Goal: Transaction & Acquisition: Purchase product/service

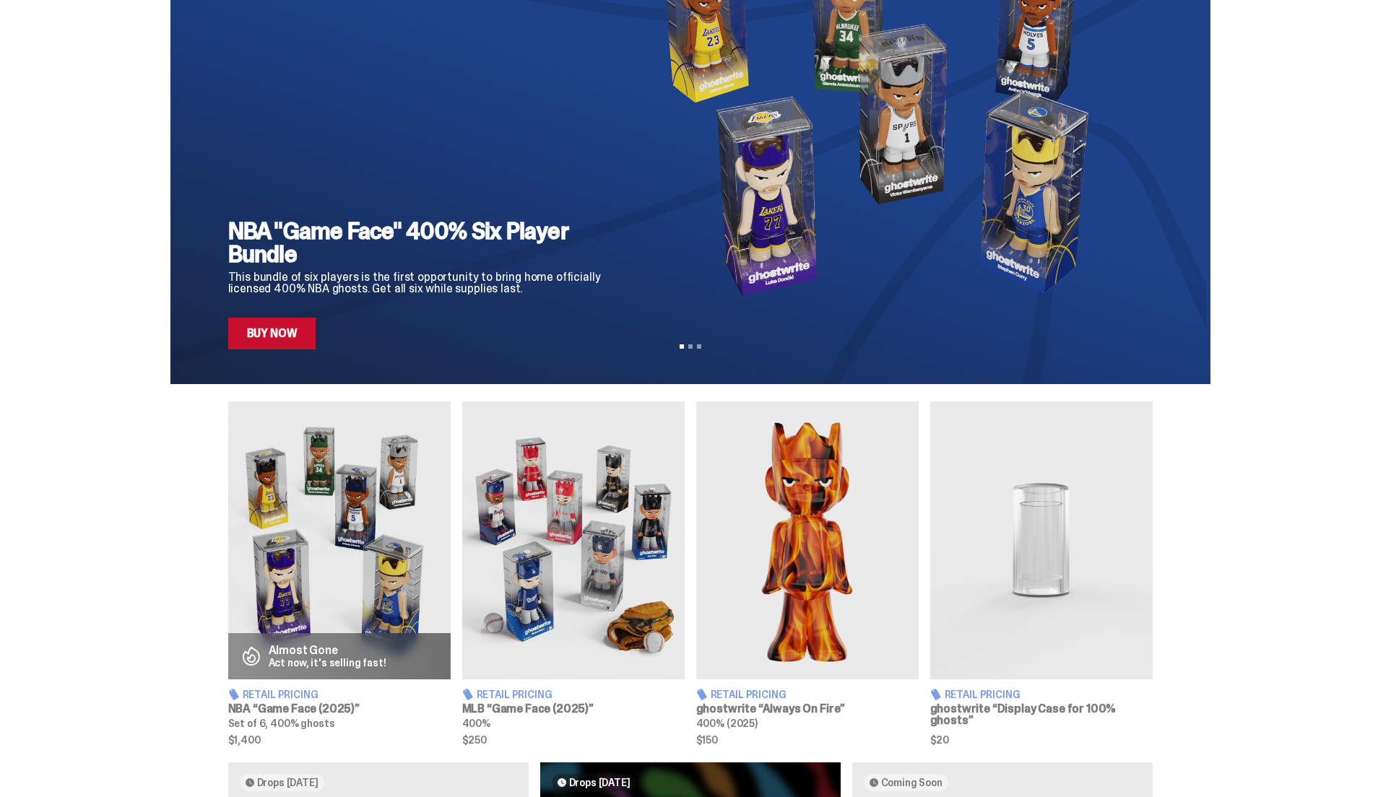
scroll to position [173, 0]
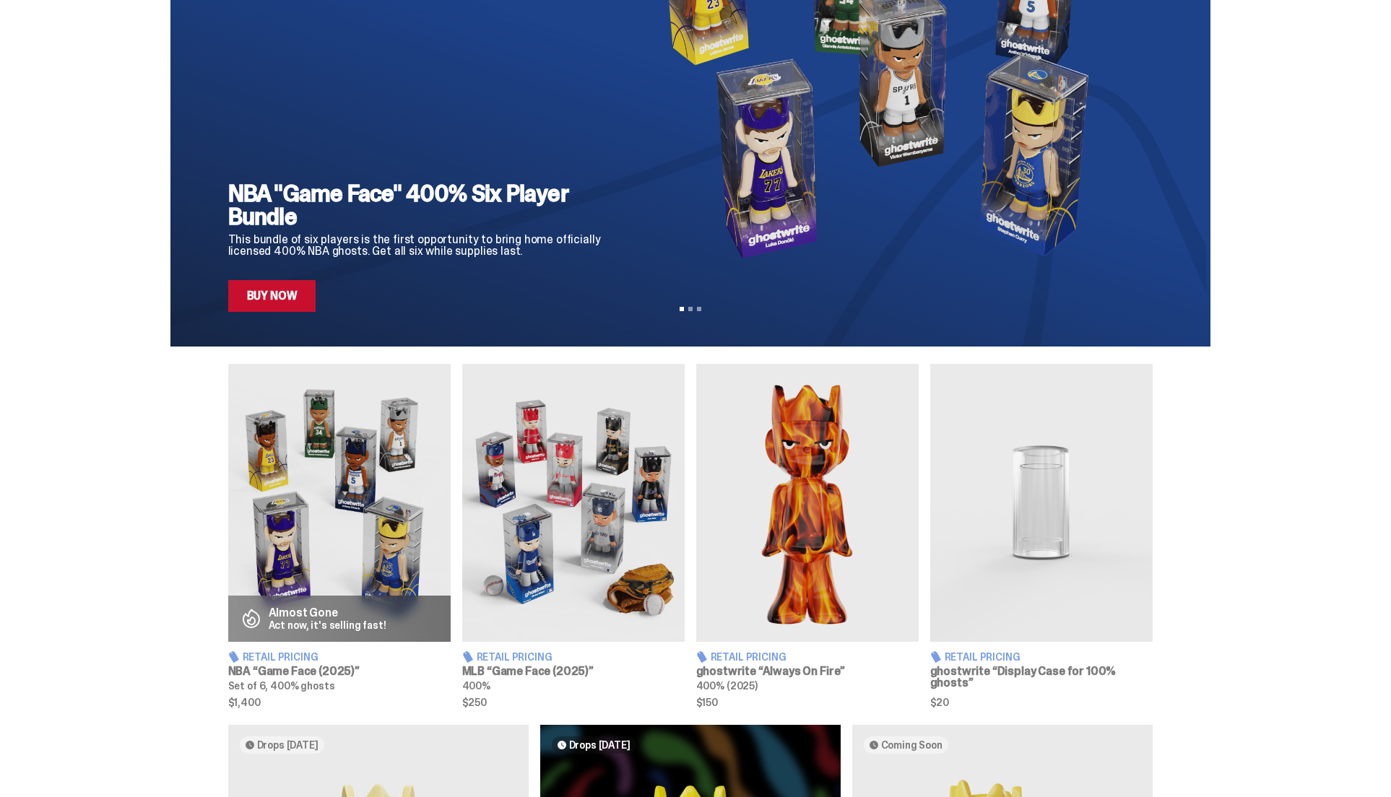
click at [608, 502] on img at bounding box center [573, 503] width 222 height 278
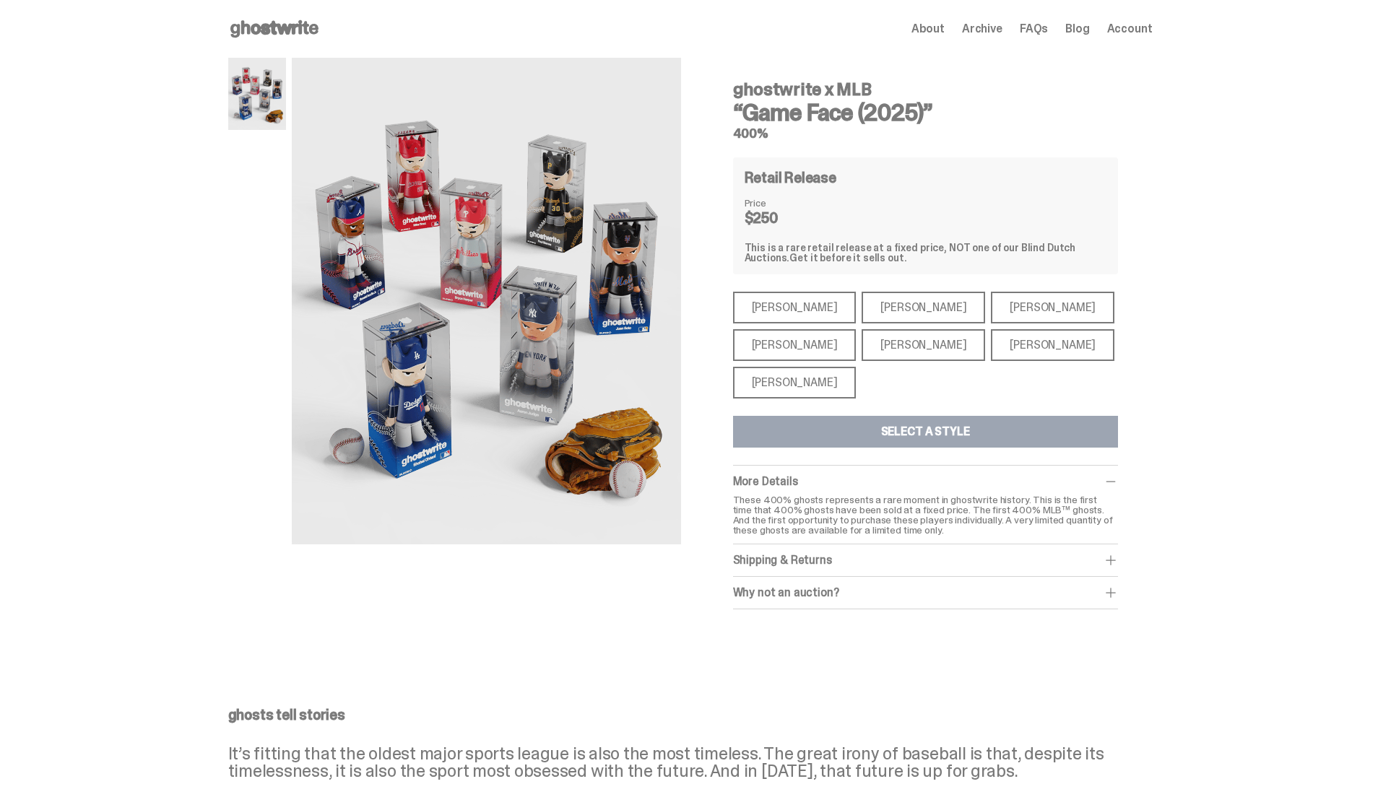
click at [940, 383] on div "[PERSON_NAME] [PERSON_NAME] [PERSON_NAME] [PERSON_NAME] [PERSON_NAME] [PERSON_N…" at bounding box center [925, 345] width 385 height 107
click at [991, 306] on div "[PERSON_NAME]" at bounding box center [1053, 308] width 124 height 32
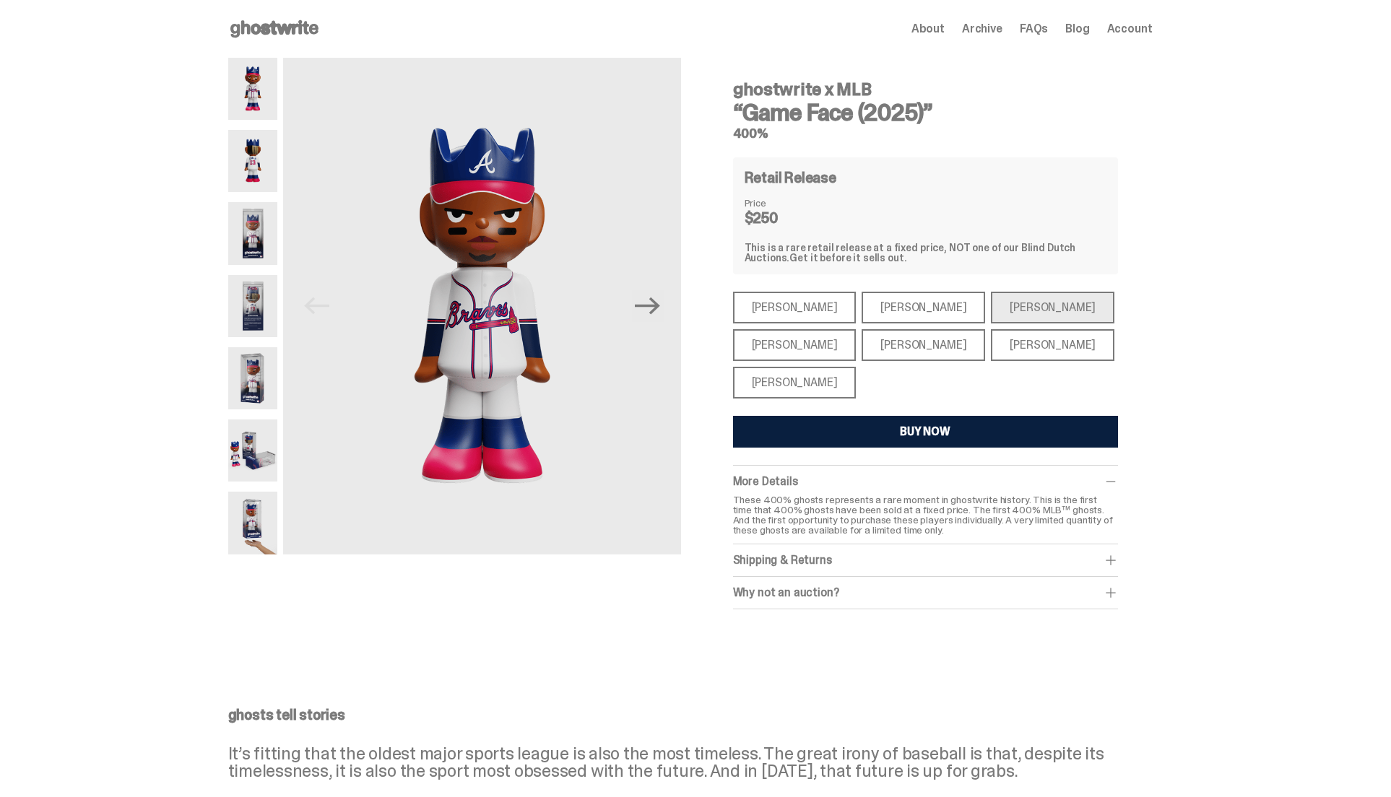
click at [893, 309] on div "[PERSON_NAME]" at bounding box center [924, 308] width 124 height 32
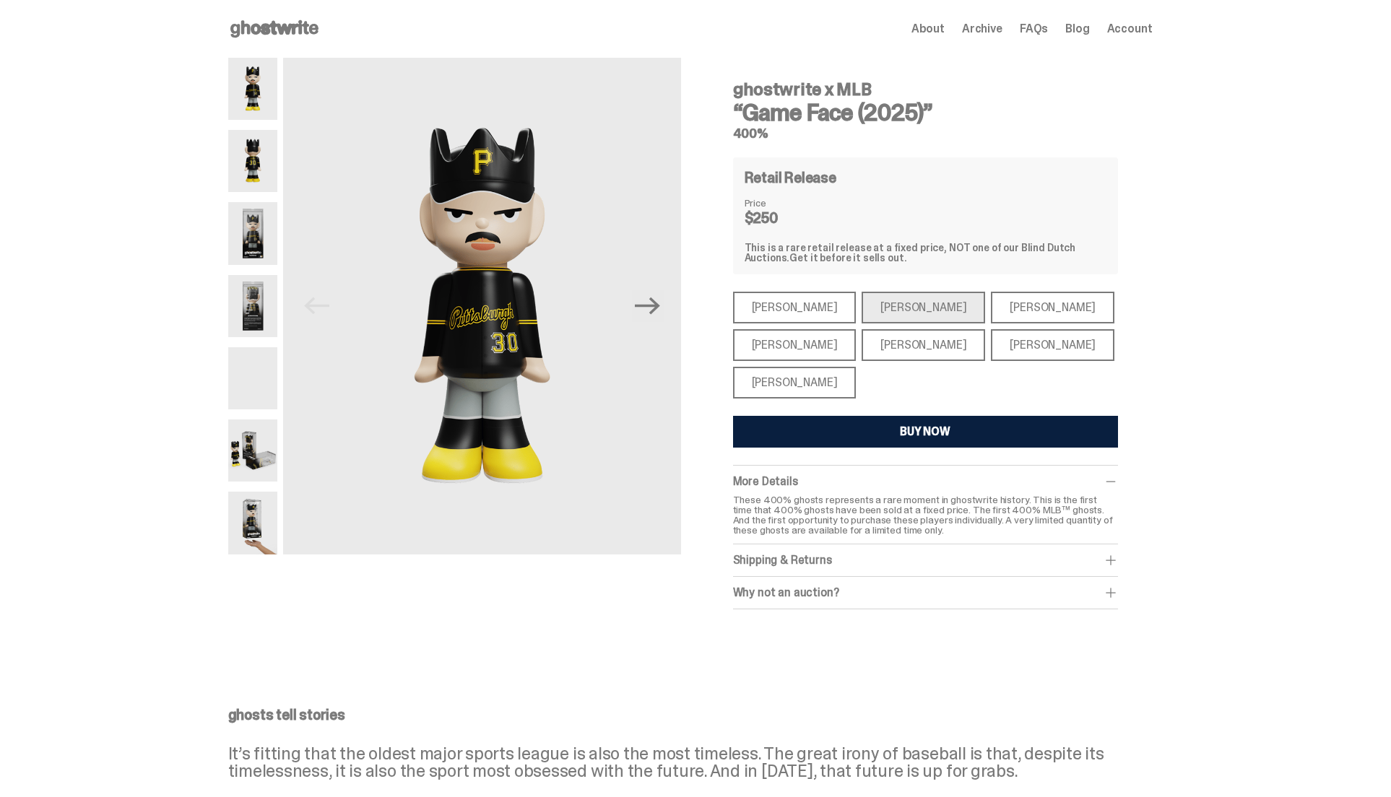
click at [991, 307] on div "[PERSON_NAME]" at bounding box center [1053, 308] width 124 height 32
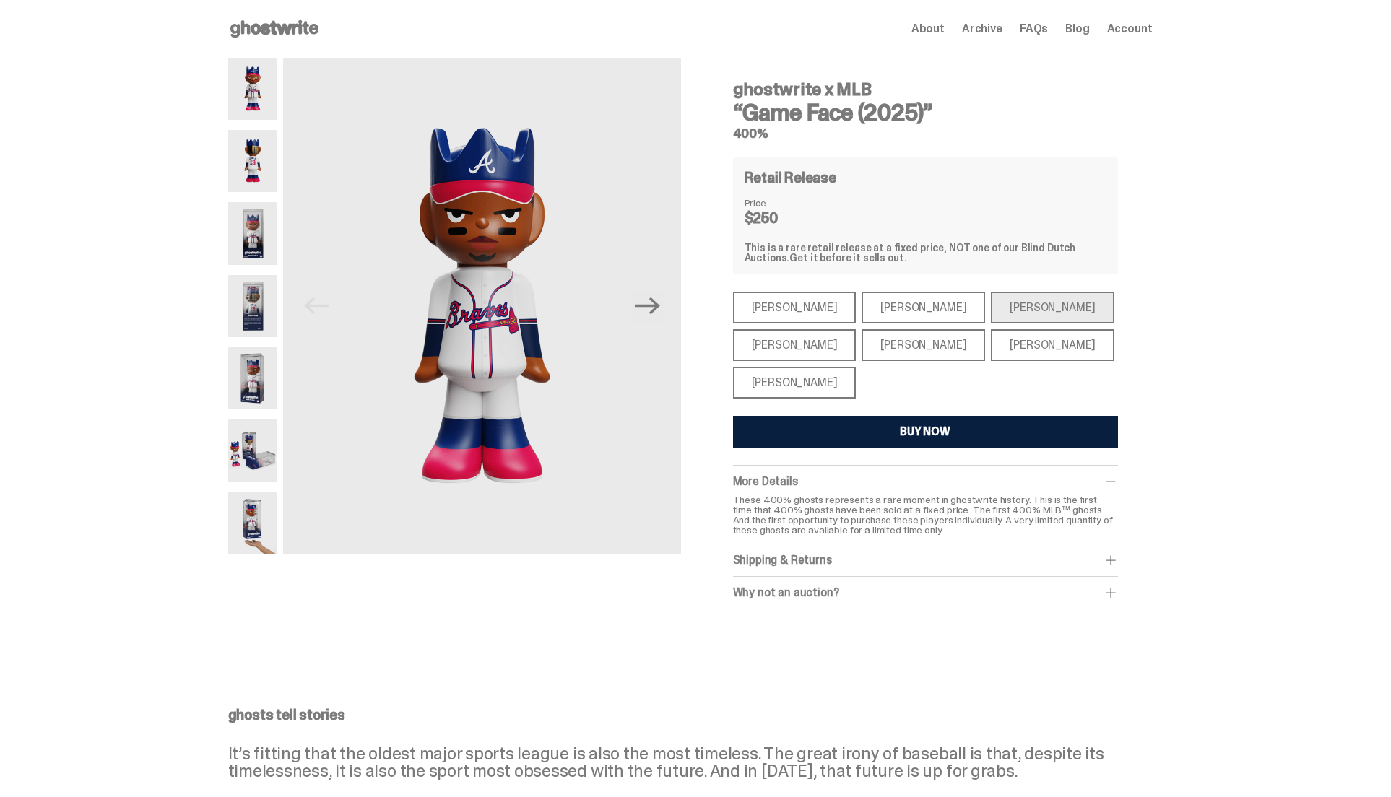
click at [804, 311] on div "[PERSON_NAME]" at bounding box center [795, 308] width 124 height 32
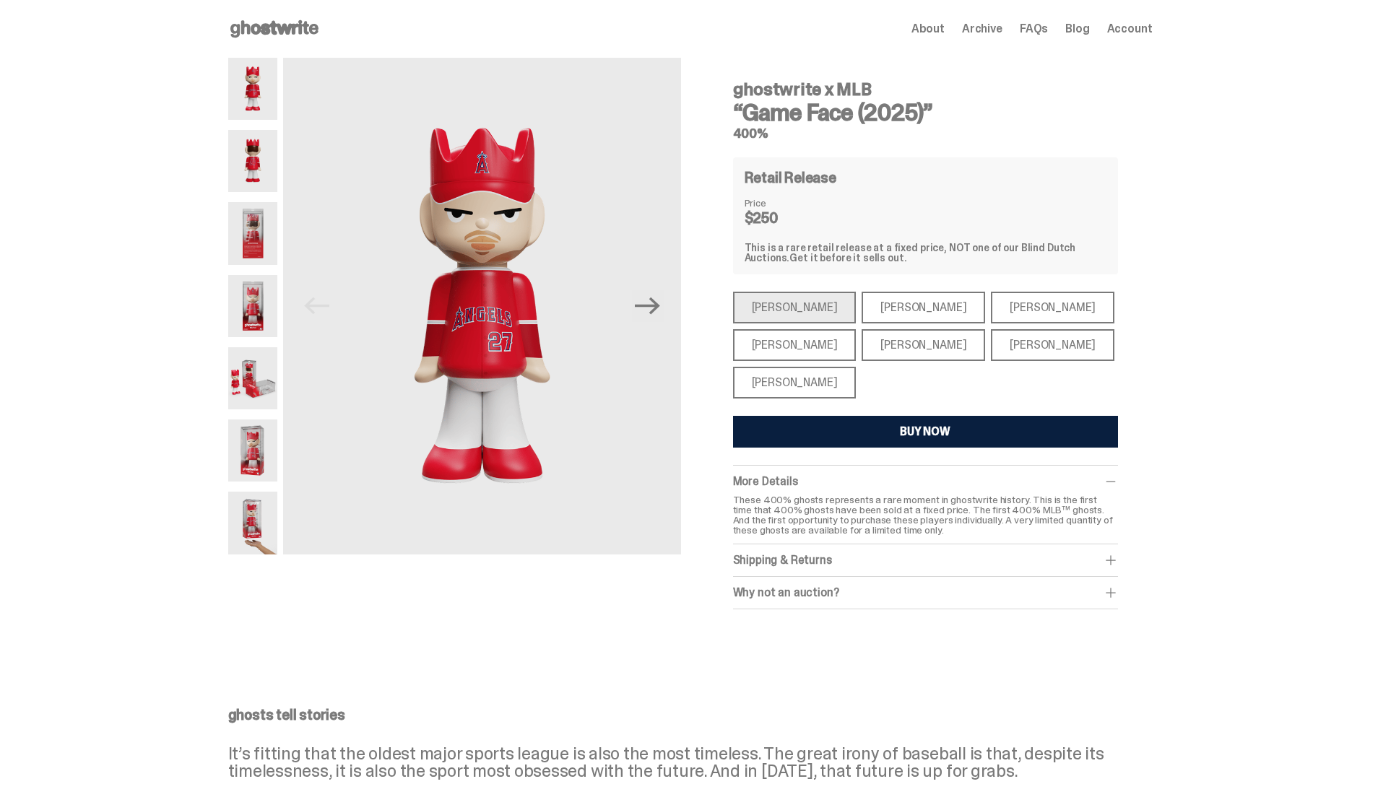
drag, startPoint x: 805, startPoint y: 350, endPoint x: 843, endPoint y: 351, distance: 38.3
click at [805, 350] on div "[PERSON_NAME]" at bounding box center [795, 345] width 124 height 32
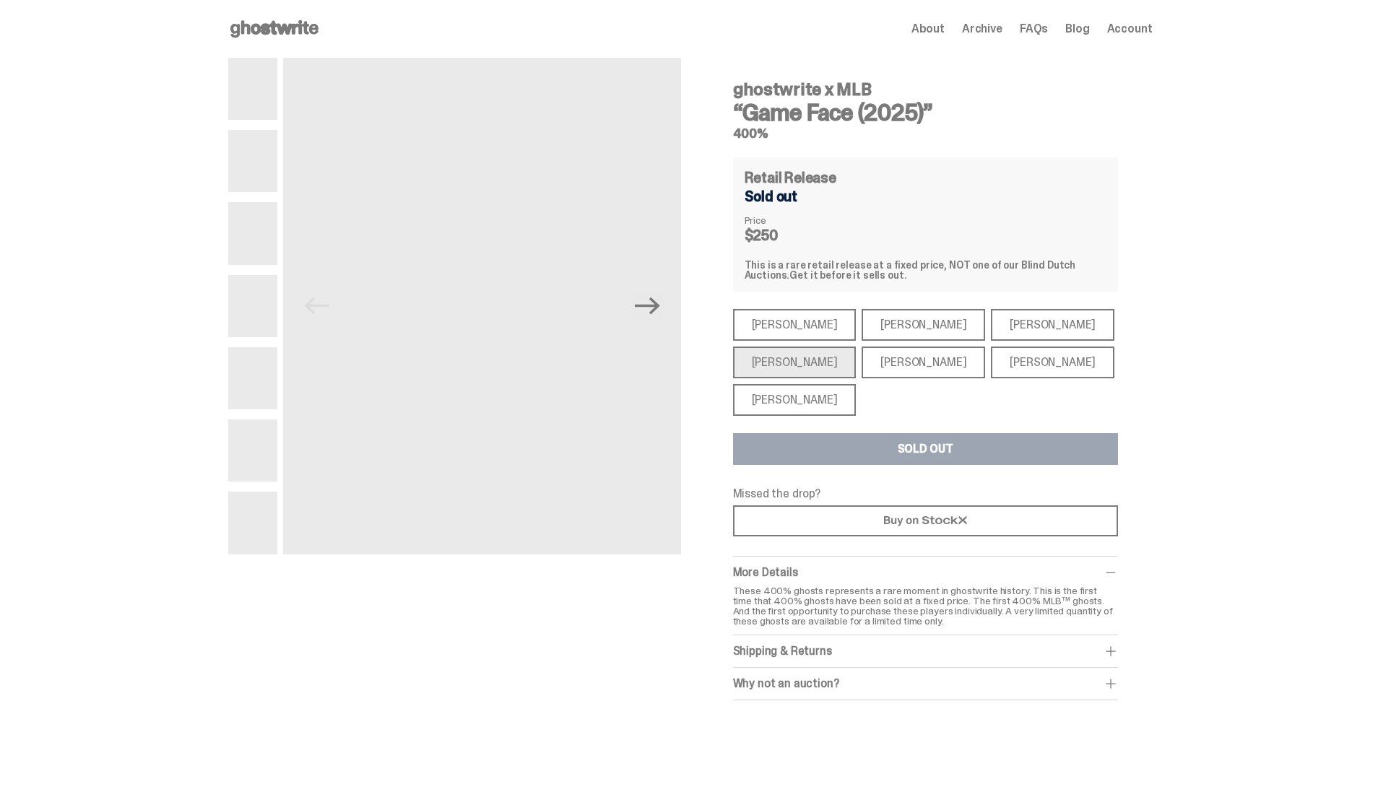
click at [902, 354] on div "[PERSON_NAME]" at bounding box center [924, 363] width 124 height 32
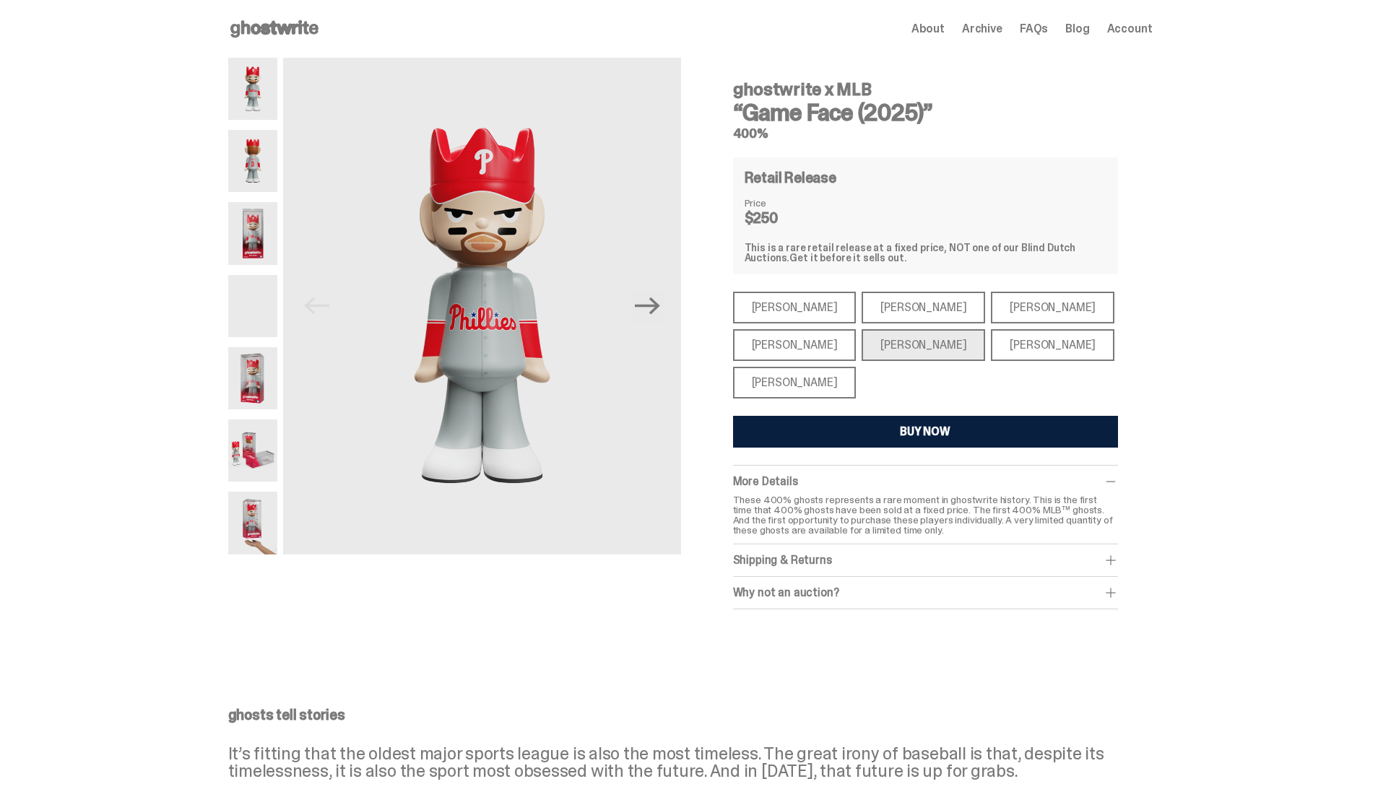
click at [997, 352] on div "[PERSON_NAME]" at bounding box center [1053, 345] width 124 height 32
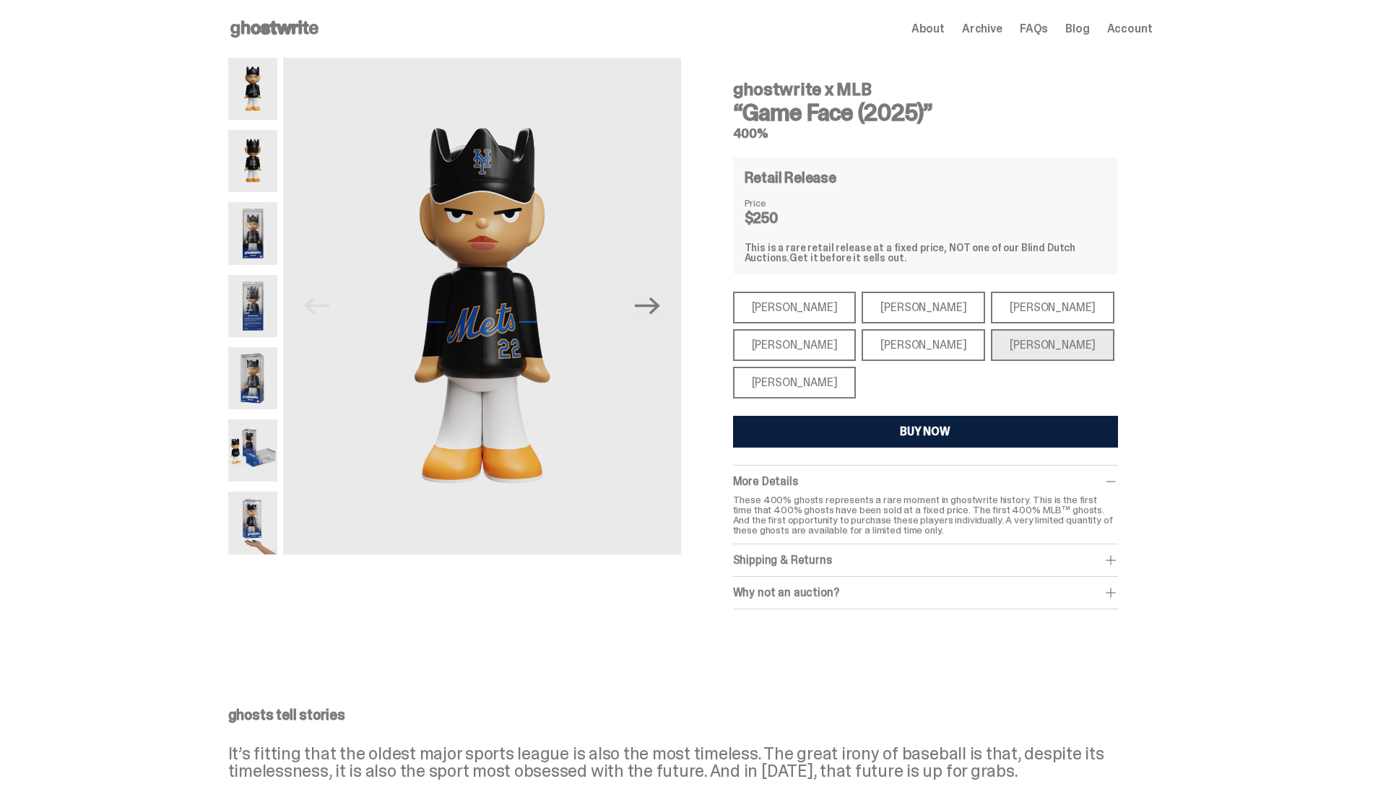
click at [756, 386] on div "[PERSON_NAME]" at bounding box center [795, 383] width 124 height 32
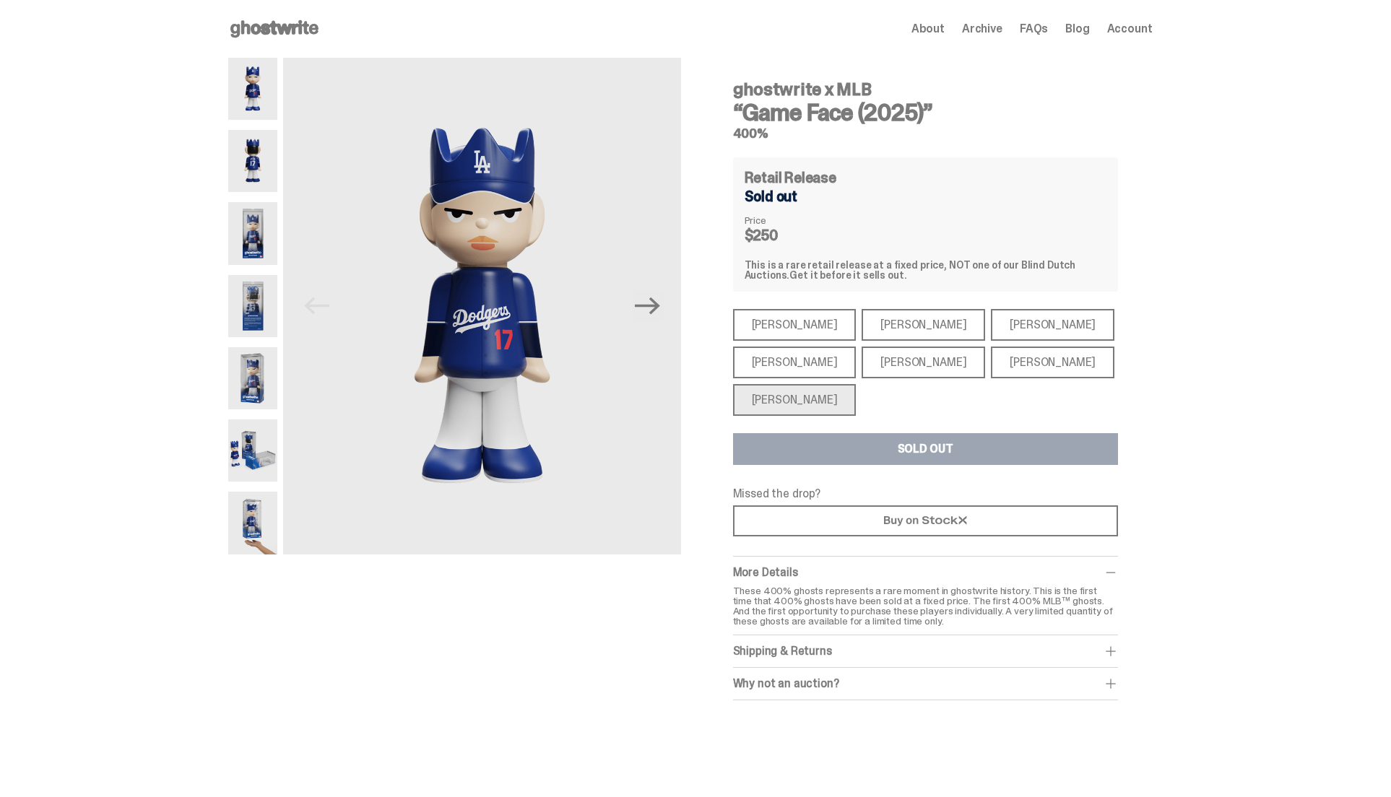
click at [991, 324] on div "[PERSON_NAME]" at bounding box center [1053, 325] width 124 height 32
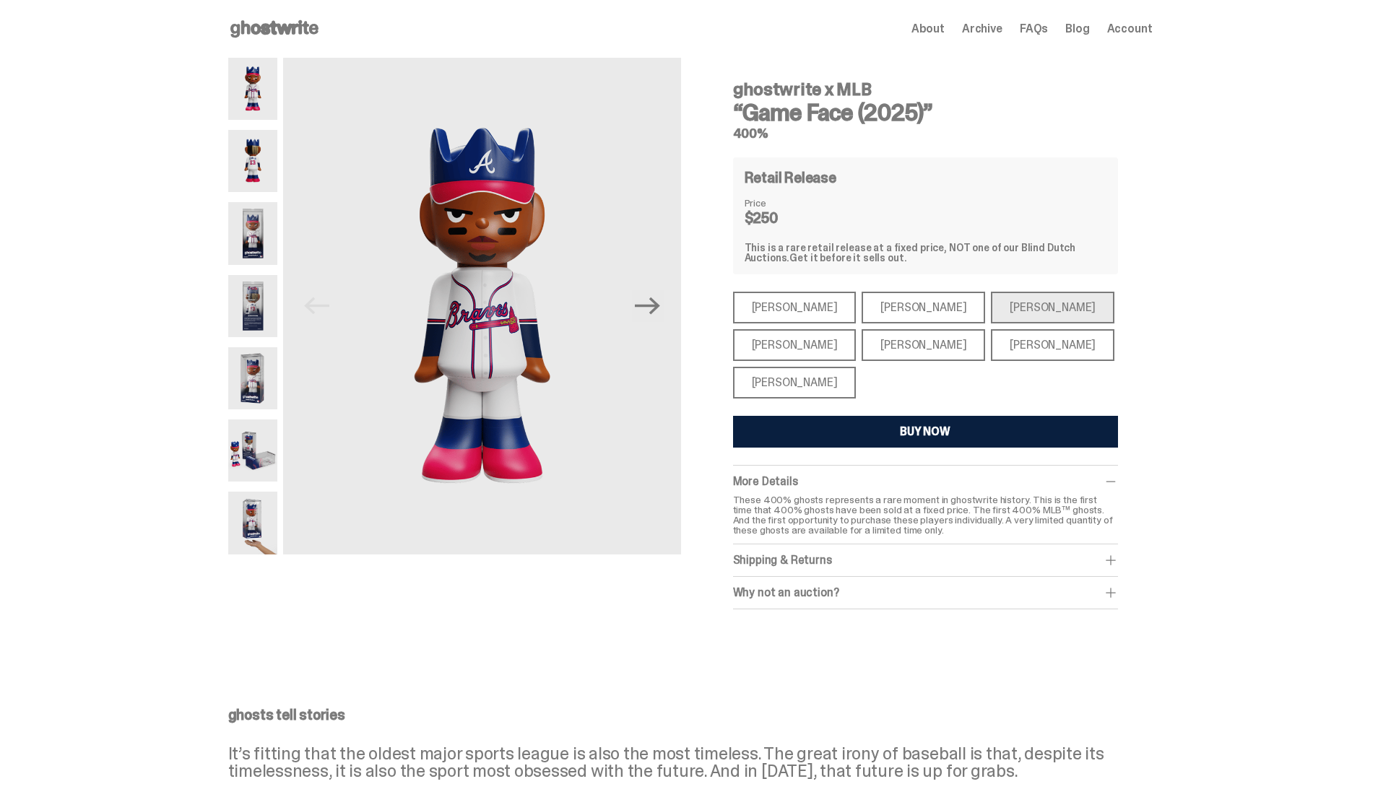
click at [804, 387] on div "[PERSON_NAME]" at bounding box center [795, 383] width 124 height 32
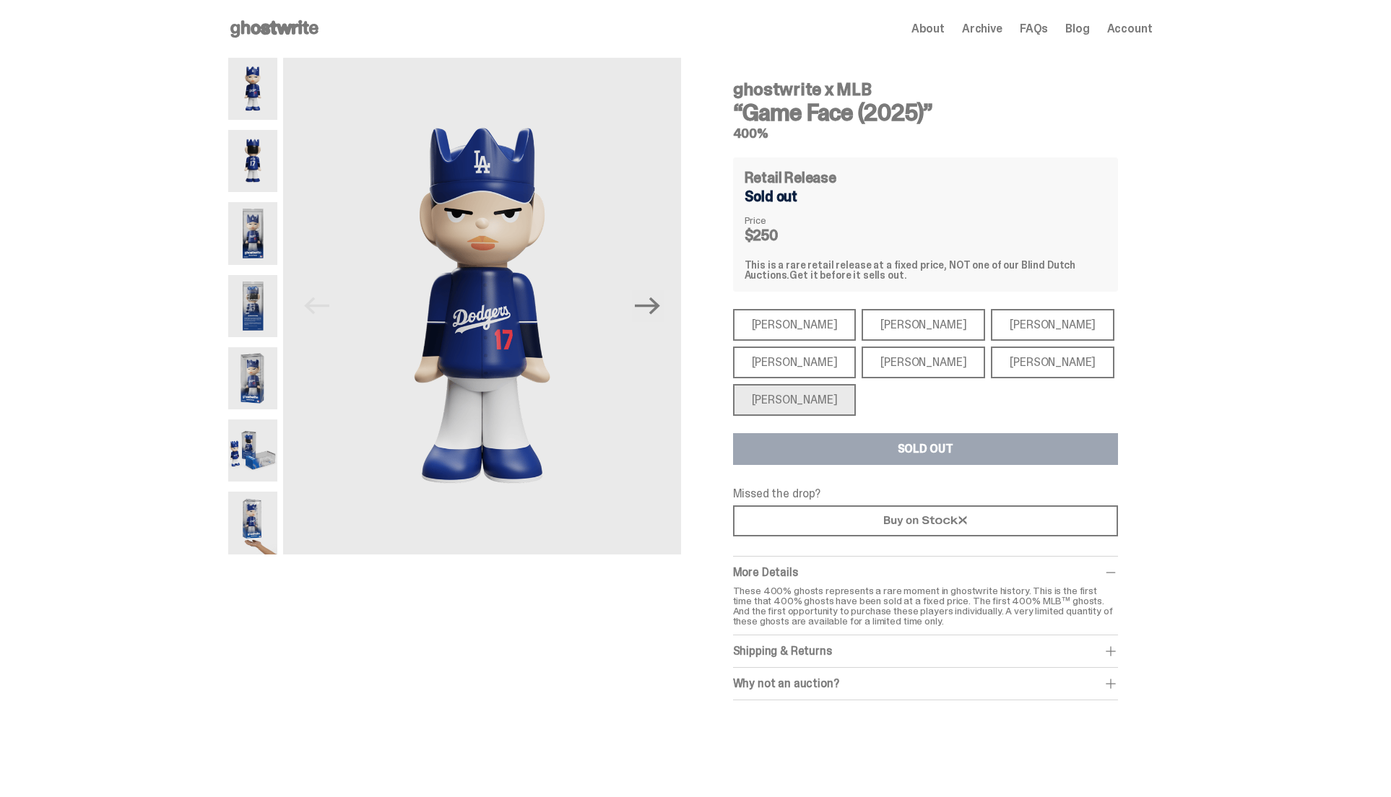
click at [797, 360] on div "[PERSON_NAME]" at bounding box center [795, 363] width 124 height 32
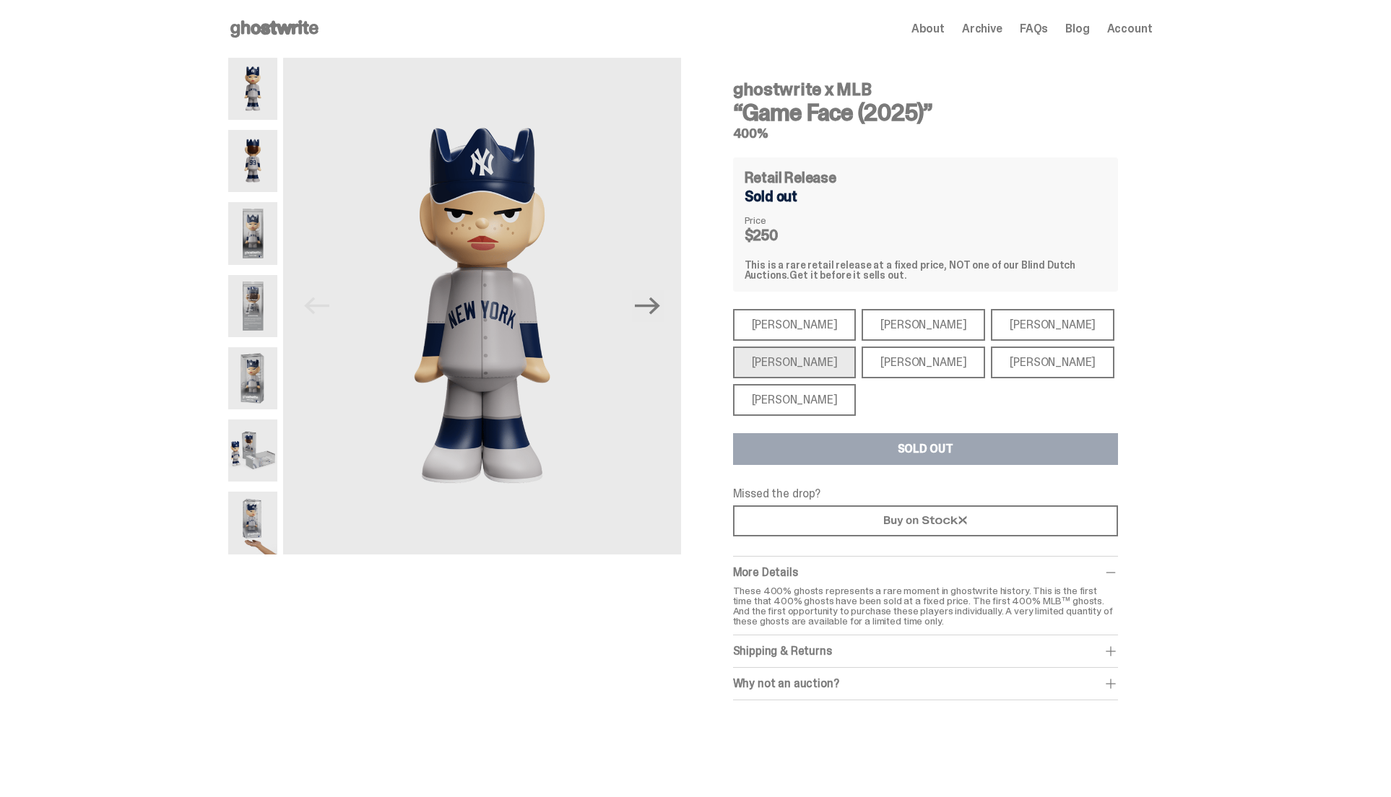
click at [867, 354] on div "[PERSON_NAME]" at bounding box center [924, 363] width 124 height 32
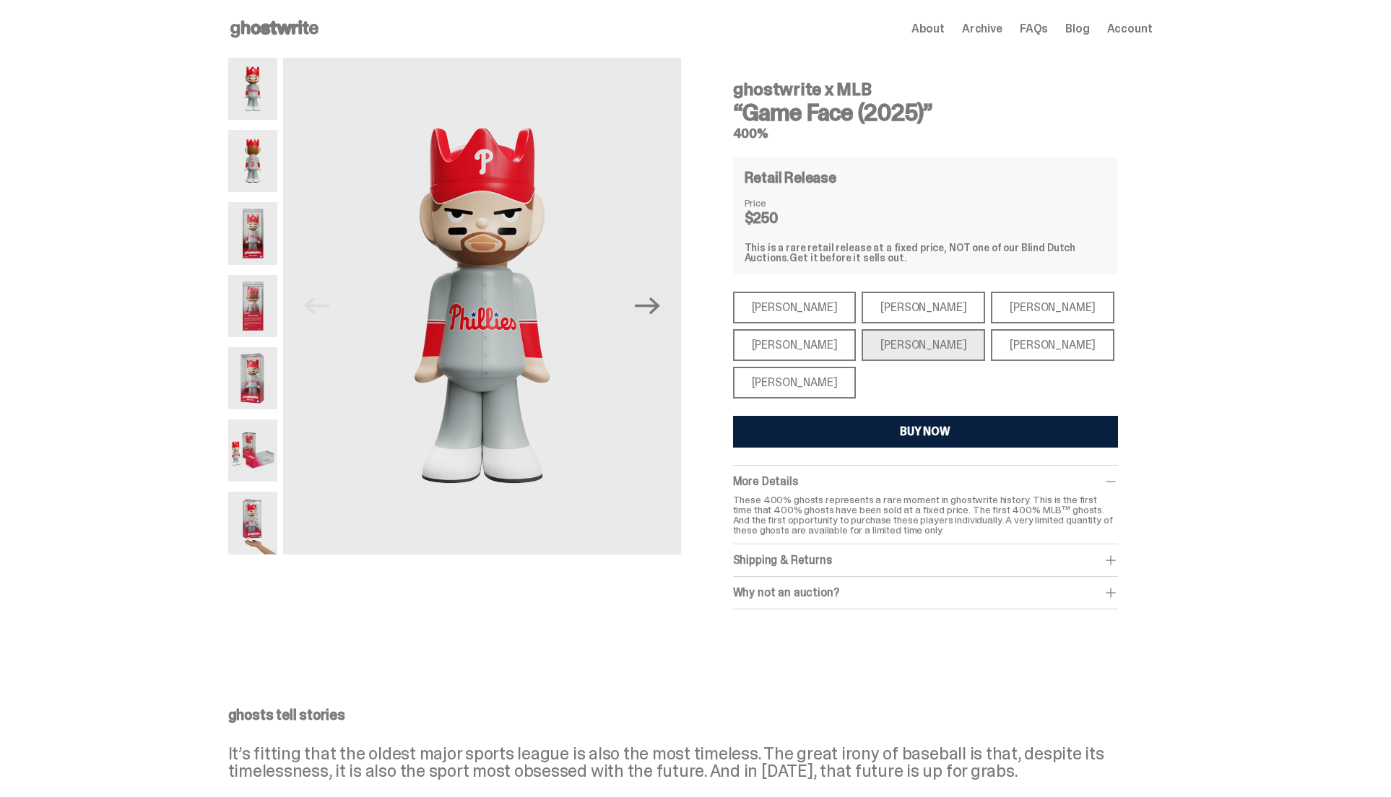
click at [752, 346] on div "[PERSON_NAME]" at bounding box center [795, 345] width 124 height 32
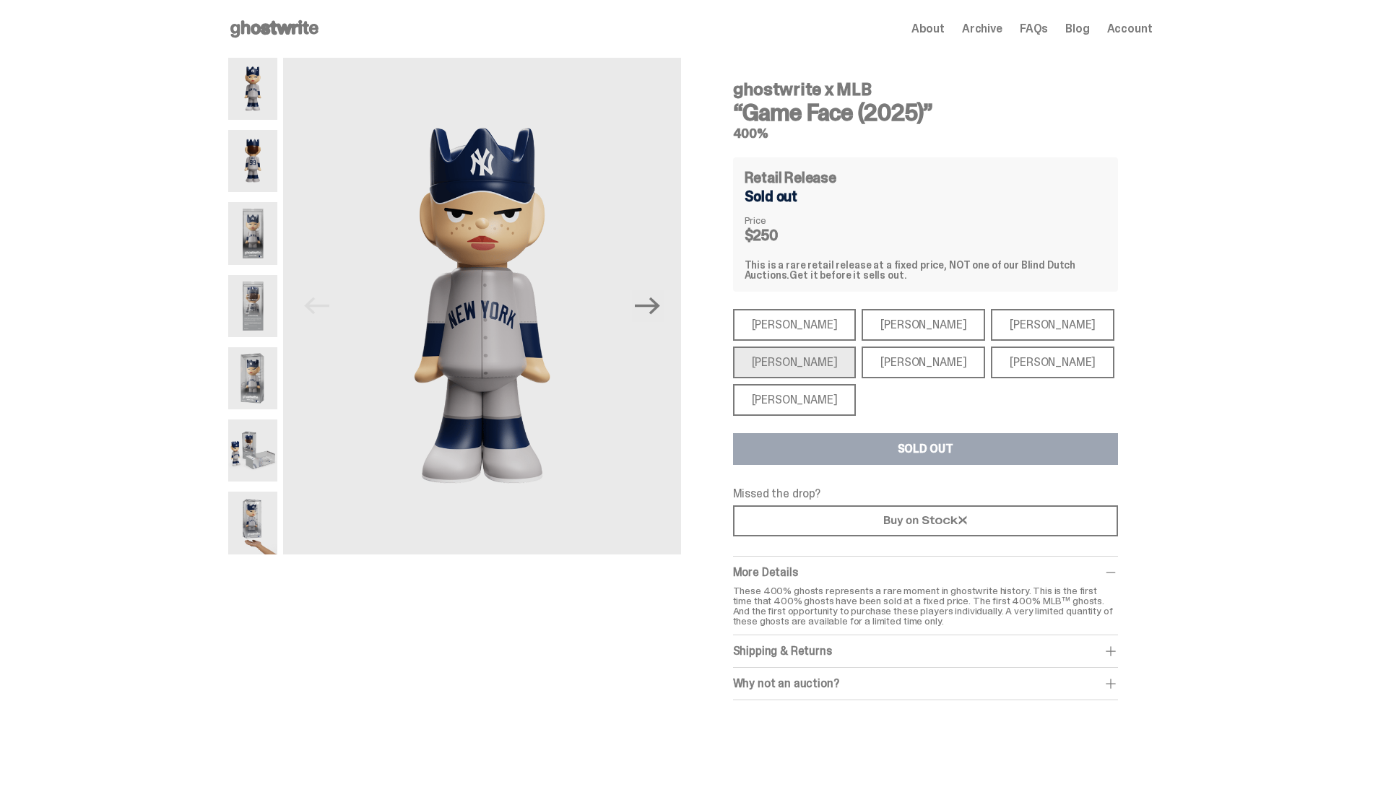
click at [887, 358] on div "[PERSON_NAME]" at bounding box center [924, 363] width 124 height 32
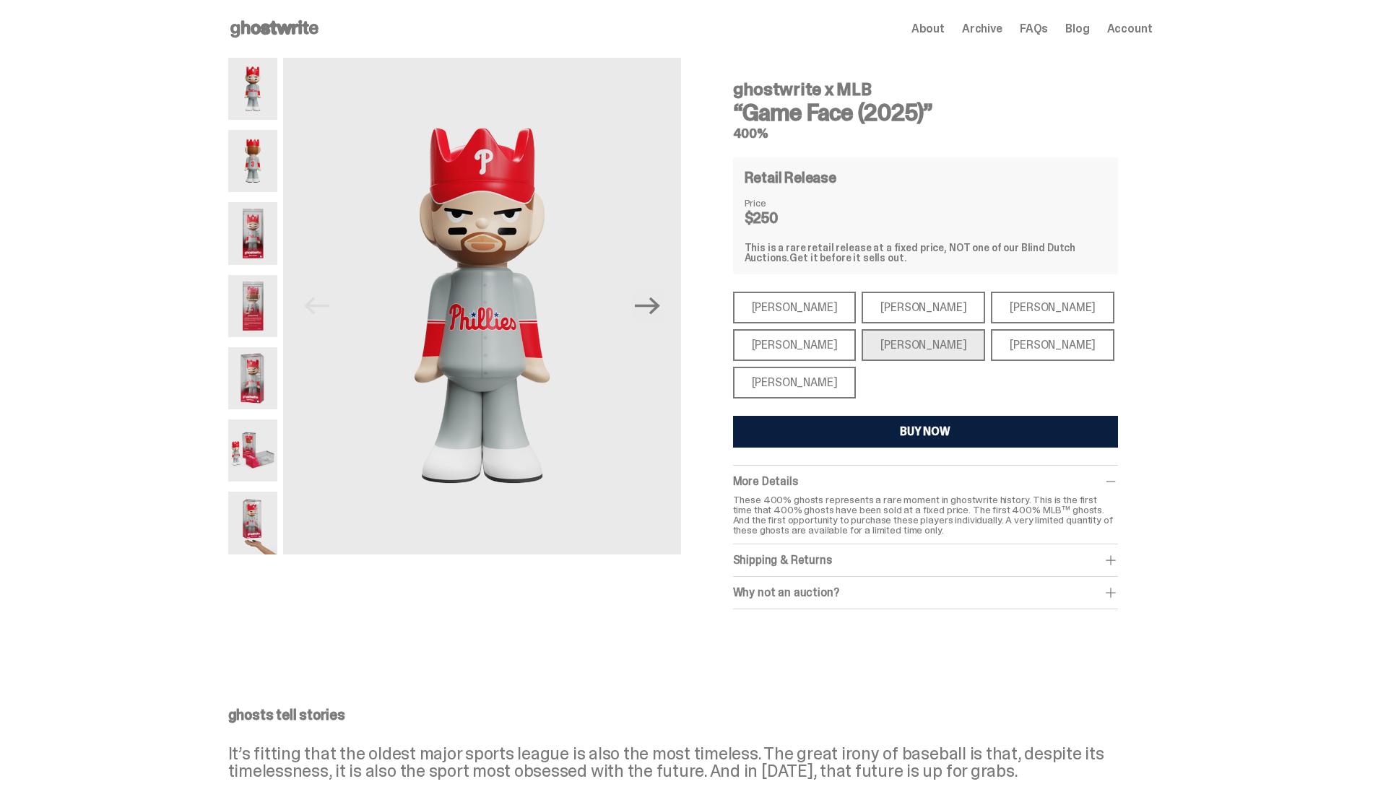
click at [950, 360] on div "[PERSON_NAME] [PERSON_NAME] [PERSON_NAME] [PERSON_NAME] [PERSON_NAME] [PERSON_N…" at bounding box center [925, 345] width 385 height 107
click at [991, 352] on div "[PERSON_NAME]" at bounding box center [1053, 345] width 124 height 32
click at [1022, 350] on div "[PERSON_NAME]" at bounding box center [1053, 345] width 124 height 32
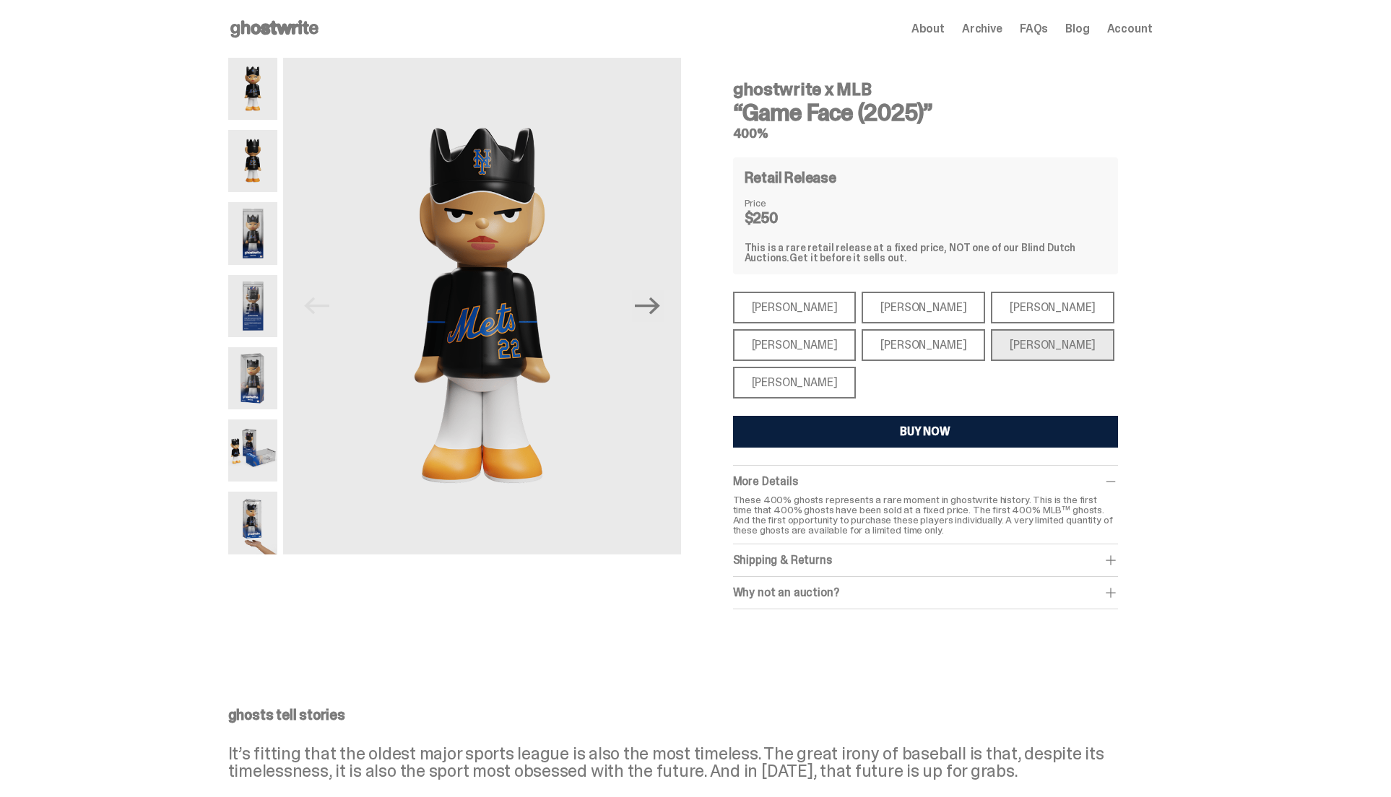
click at [1006, 302] on div "[PERSON_NAME]" at bounding box center [1053, 308] width 124 height 32
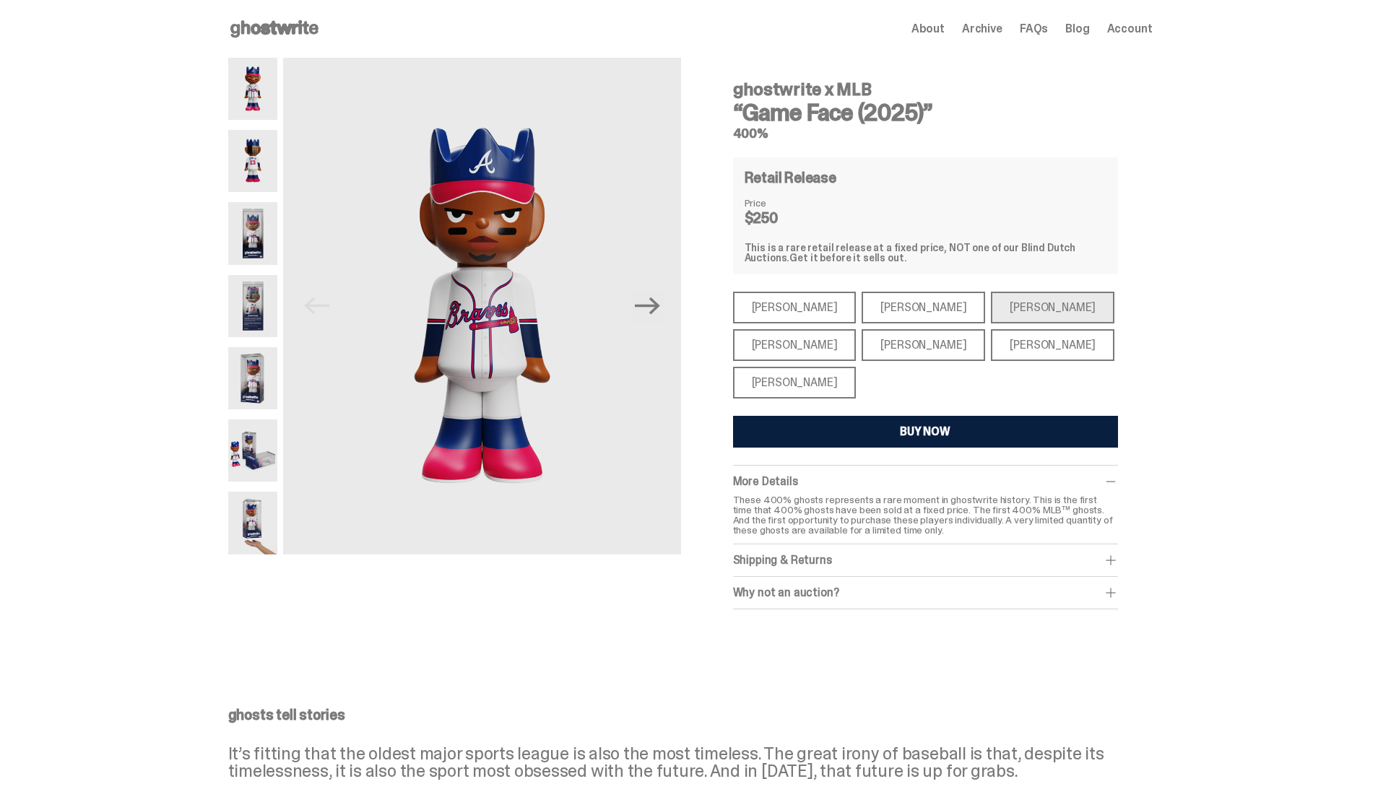
click at [881, 315] on div "[PERSON_NAME]" at bounding box center [924, 308] width 124 height 32
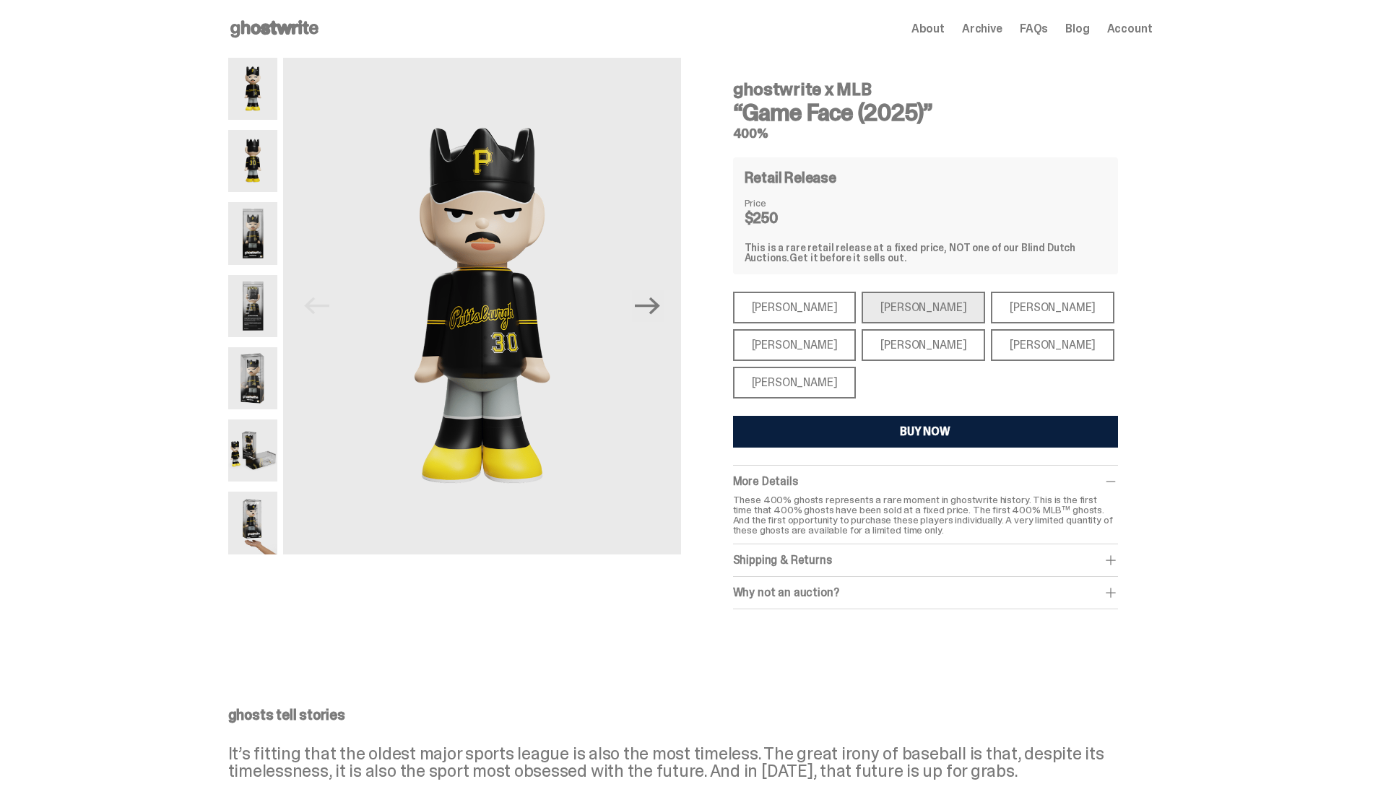
click at [796, 314] on div "[PERSON_NAME]" at bounding box center [795, 308] width 124 height 32
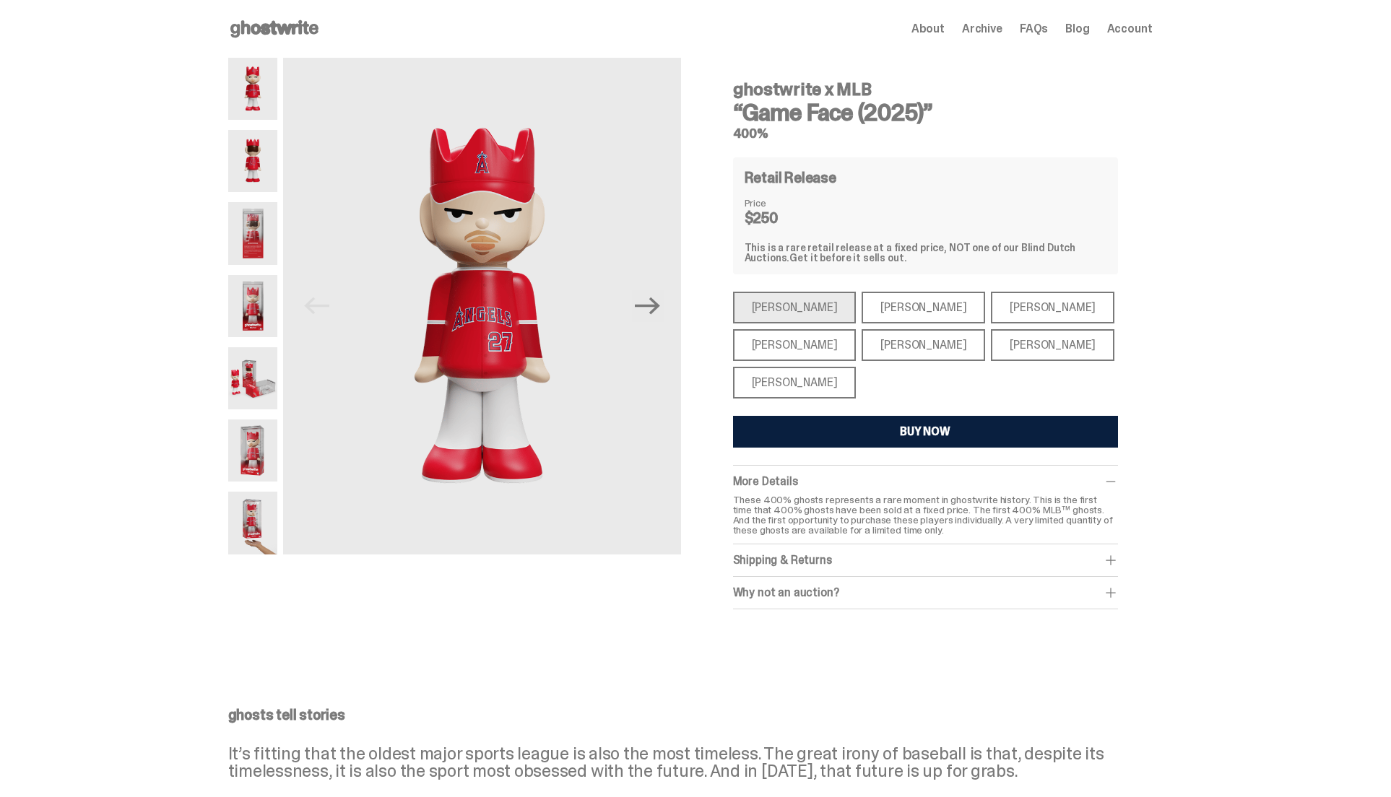
click at [991, 301] on div "[PERSON_NAME]" at bounding box center [1053, 308] width 124 height 32
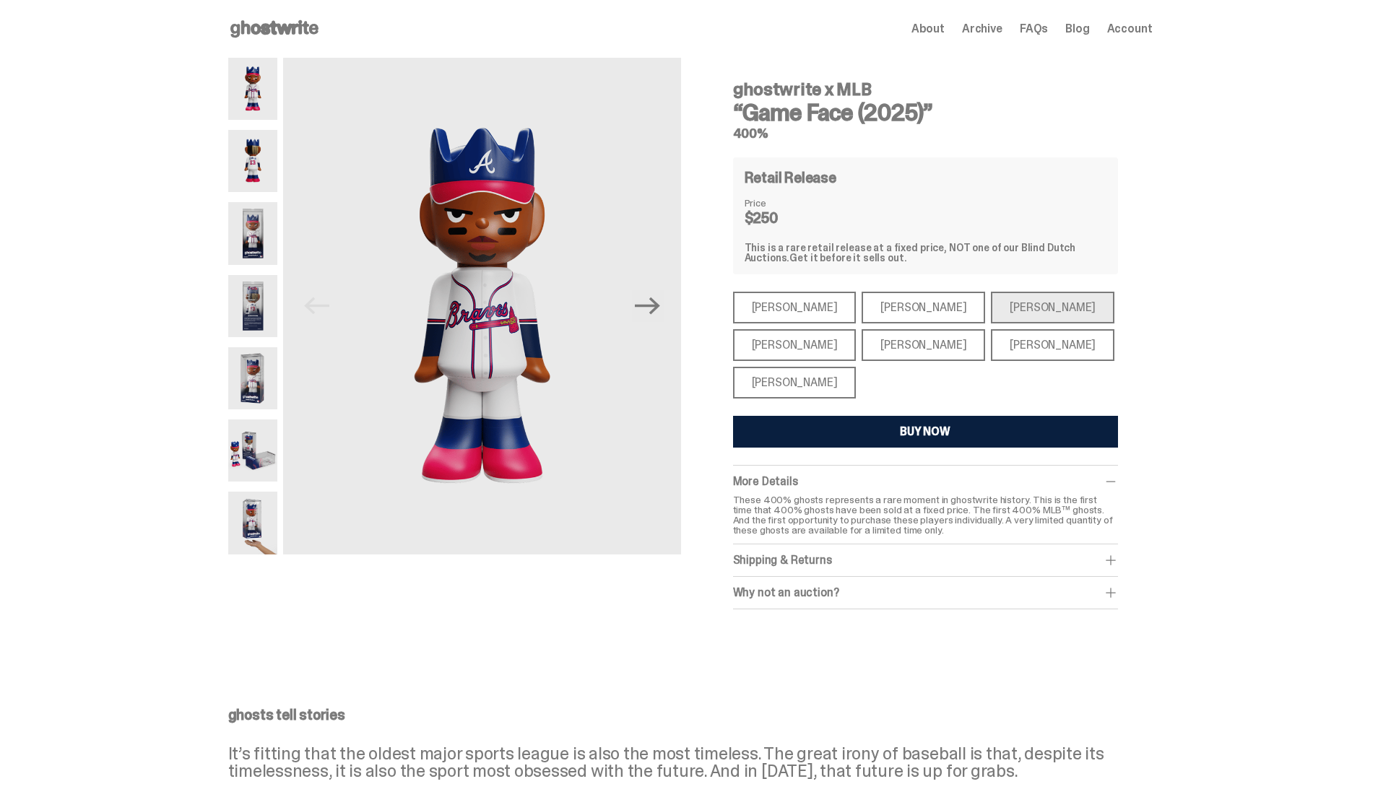
click at [907, 432] on div "BUY NOW" at bounding box center [925, 432] width 51 height 12
click at [295, 38] on icon at bounding box center [274, 28] width 92 height 23
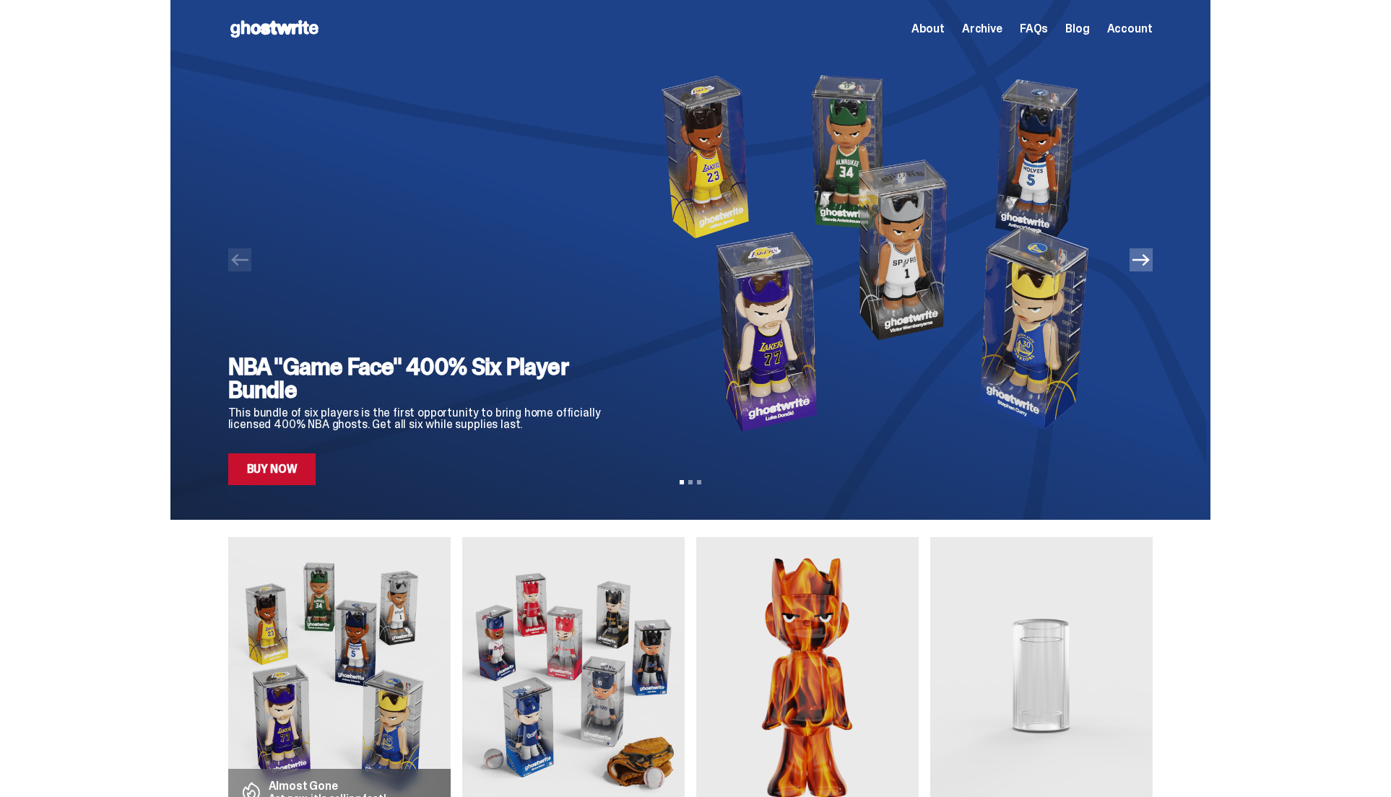
click at [563, 276] on div "NBA "Game Face" 400% Six Player Bundle This bundle of six players is the first …" at bounding box center [420, 272] width 385 height 428
click at [277, 474] on link "Buy Now" at bounding box center [272, 470] width 88 height 32
click at [1150, 259] on icon "Next" at bounding box center [1140, 260] width 17 height 12
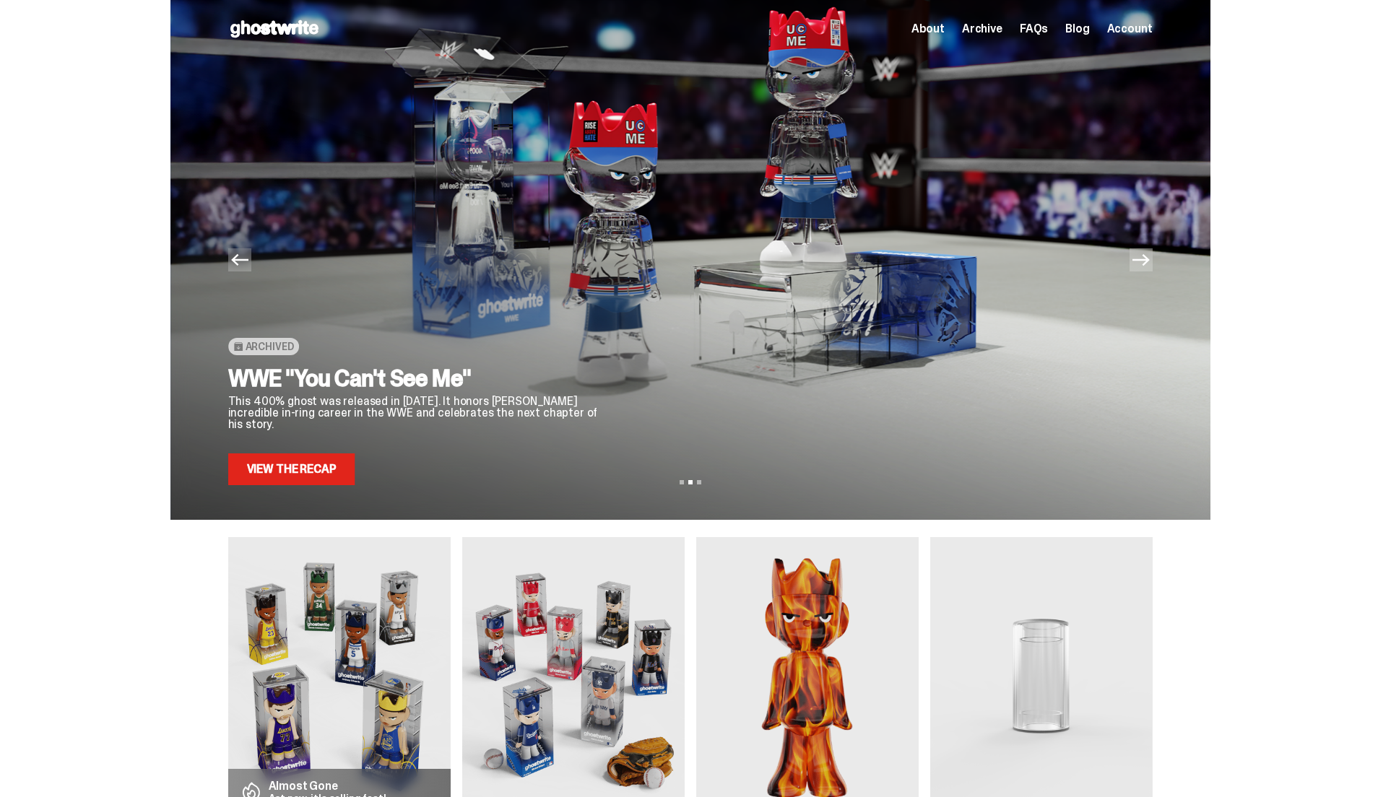
click at [1150, 264] on icon "Next" at bounding box center [1140, 259] width 17 height 17
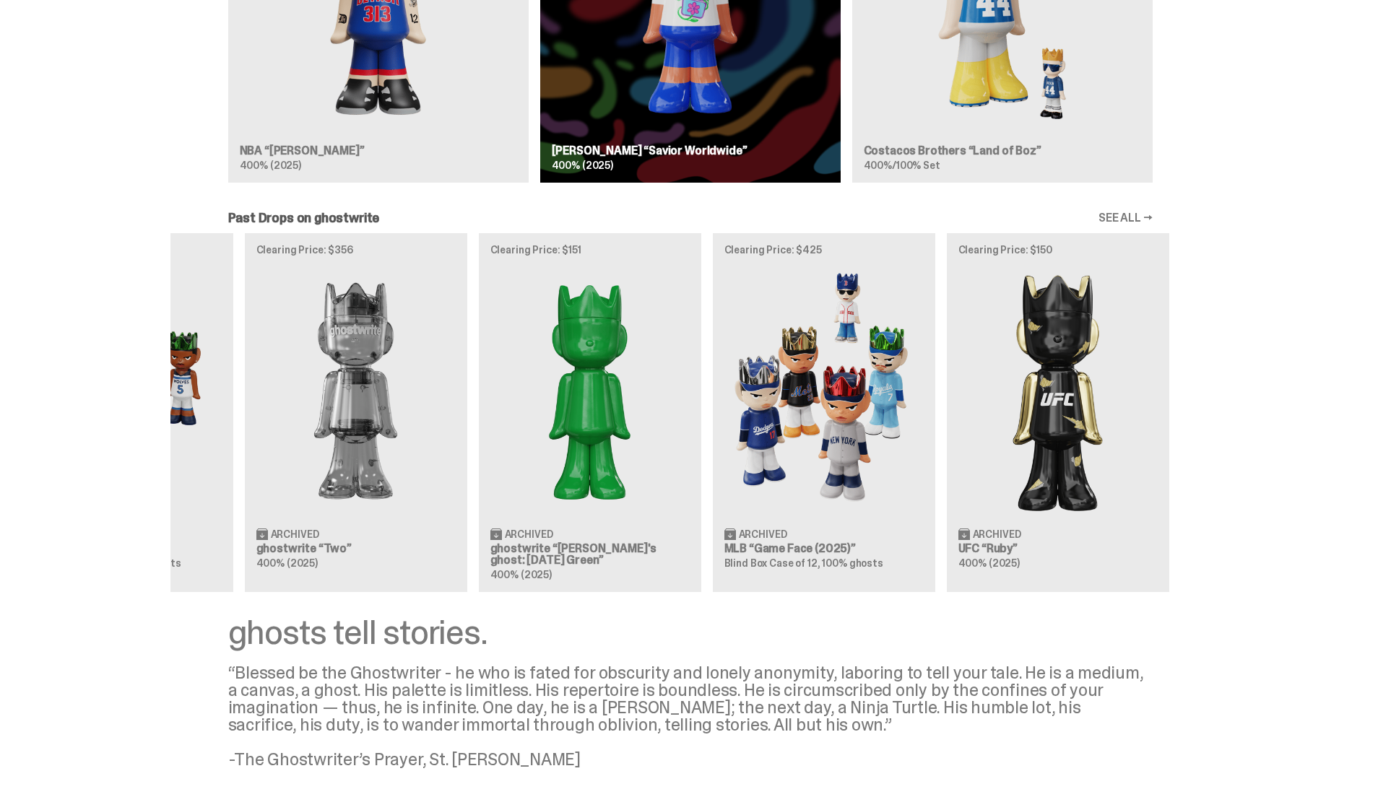
scroll to position [0, 468]
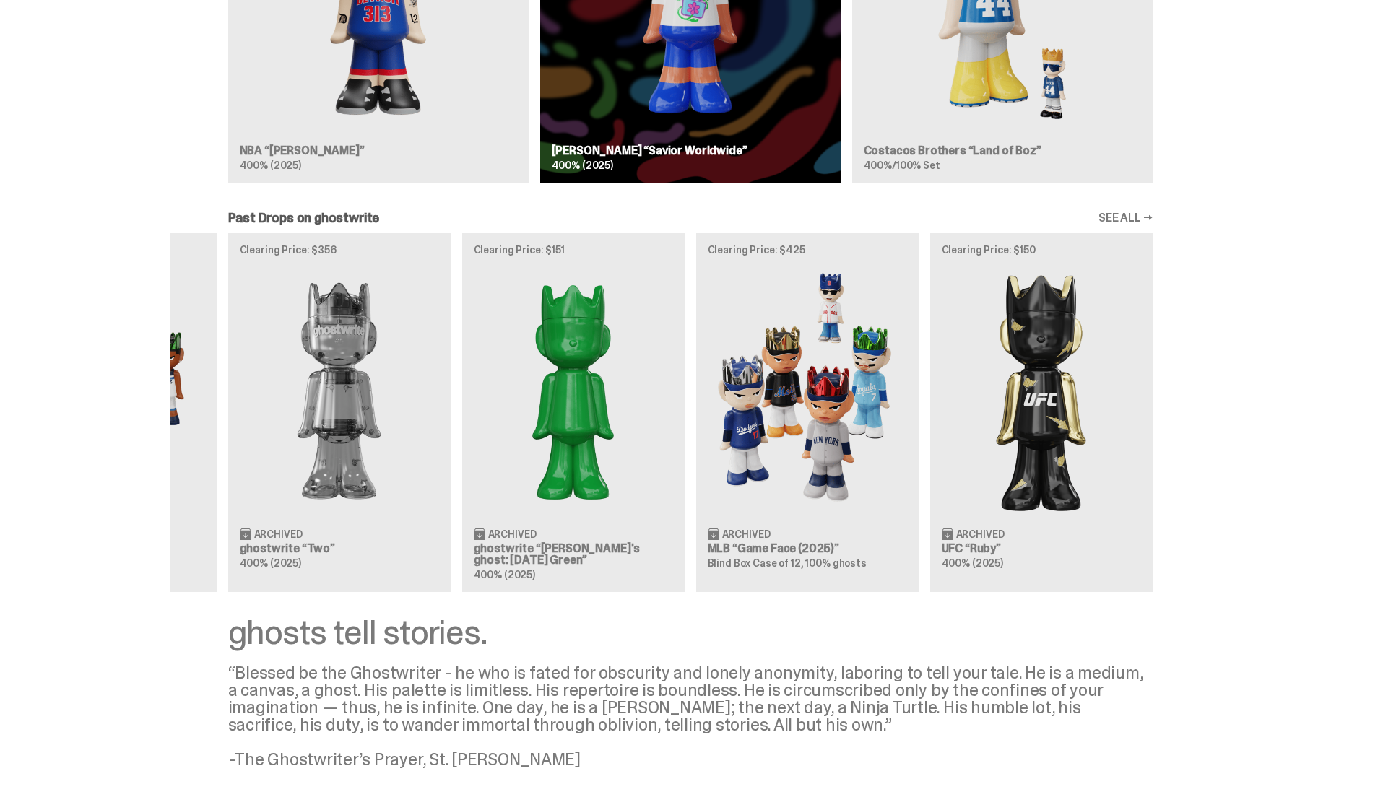
click at [667, 446] on div "Clearing Price: $441 Archived WWE [PERSON_NAME] “You Can't See Me” 400% (2025) …" at bounding box center [690, 412] width 1040 height 358
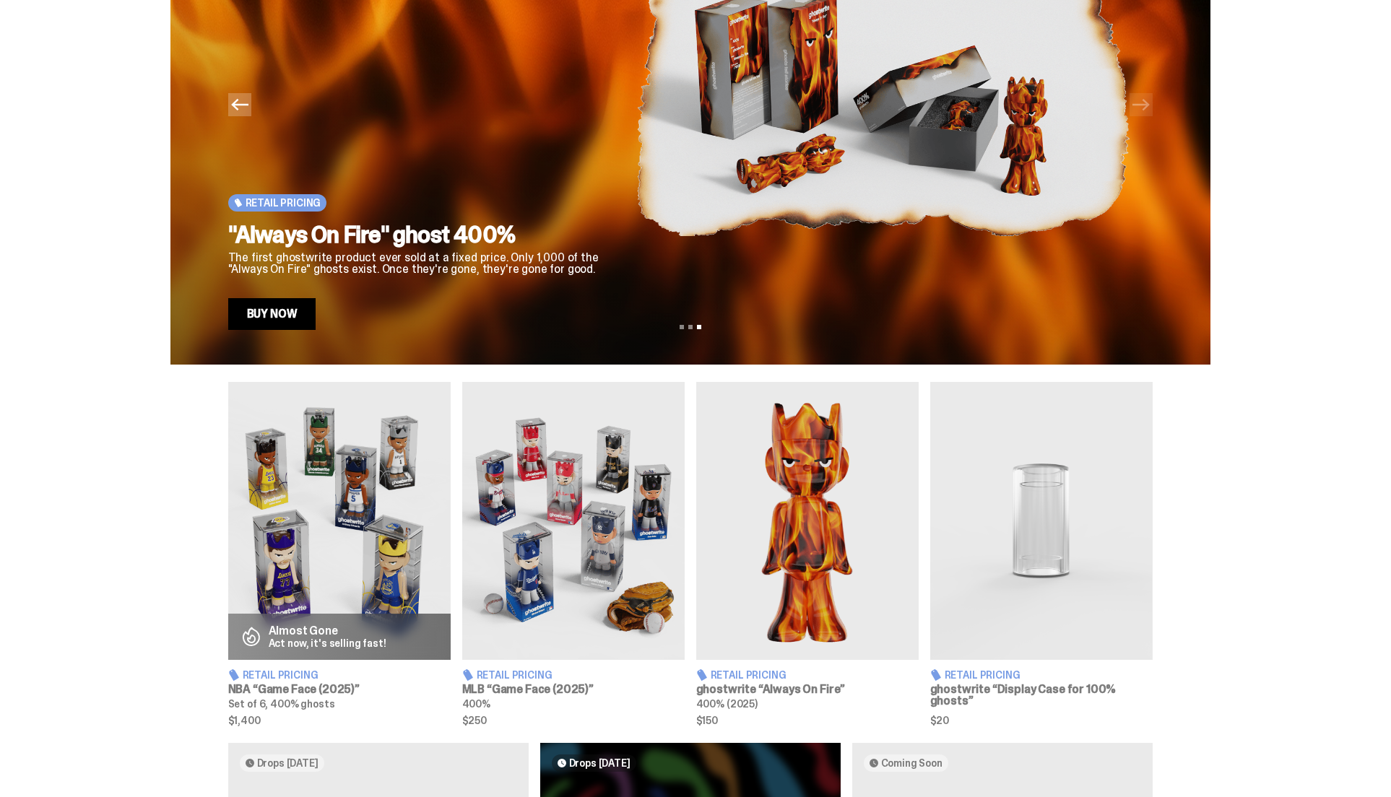
scroll to position [40, 0]
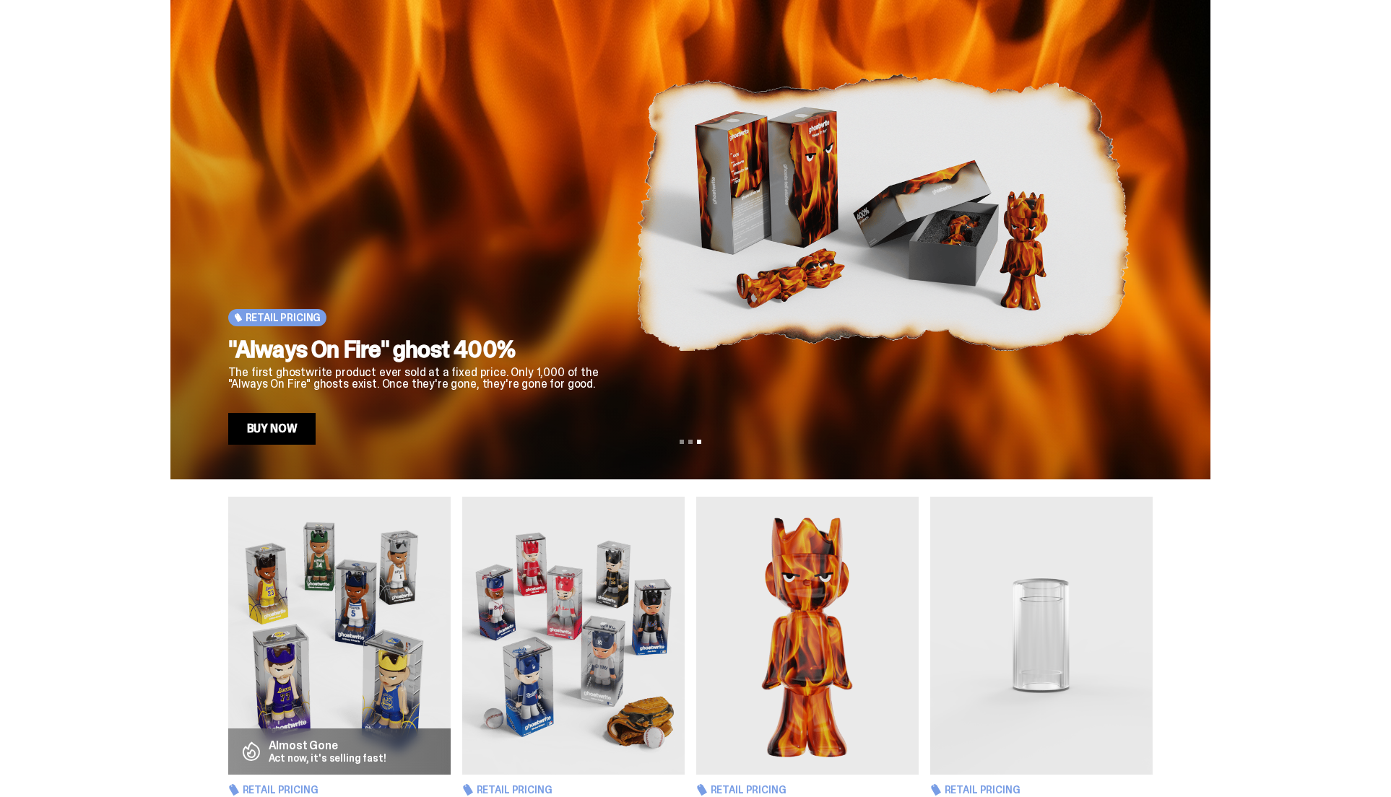
click at [580, 641] on img at bounding box center [573, 636] width 222 height 278
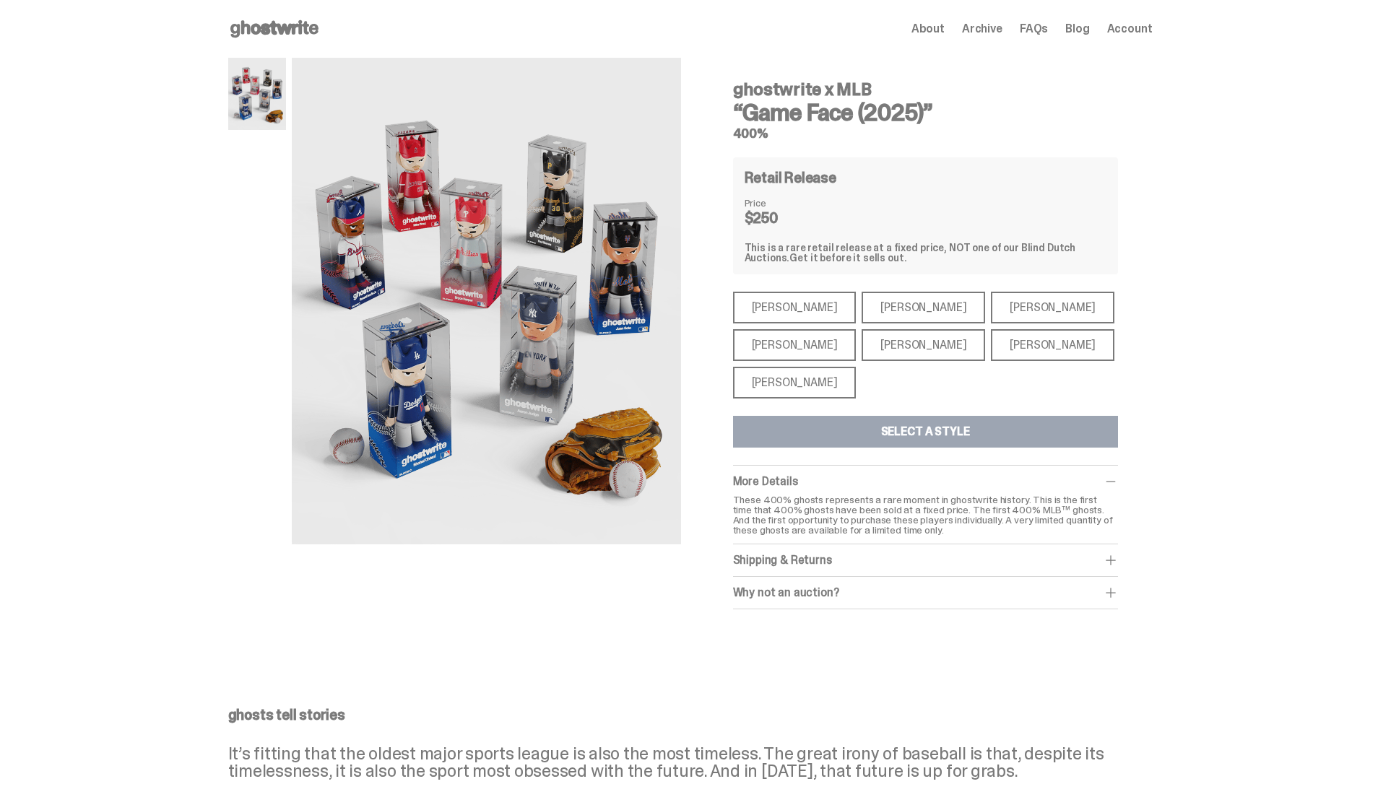
click at [1005, 305] on div "[PERSON_NAME]" at bounding box center [1053, 308] width 124 height 32
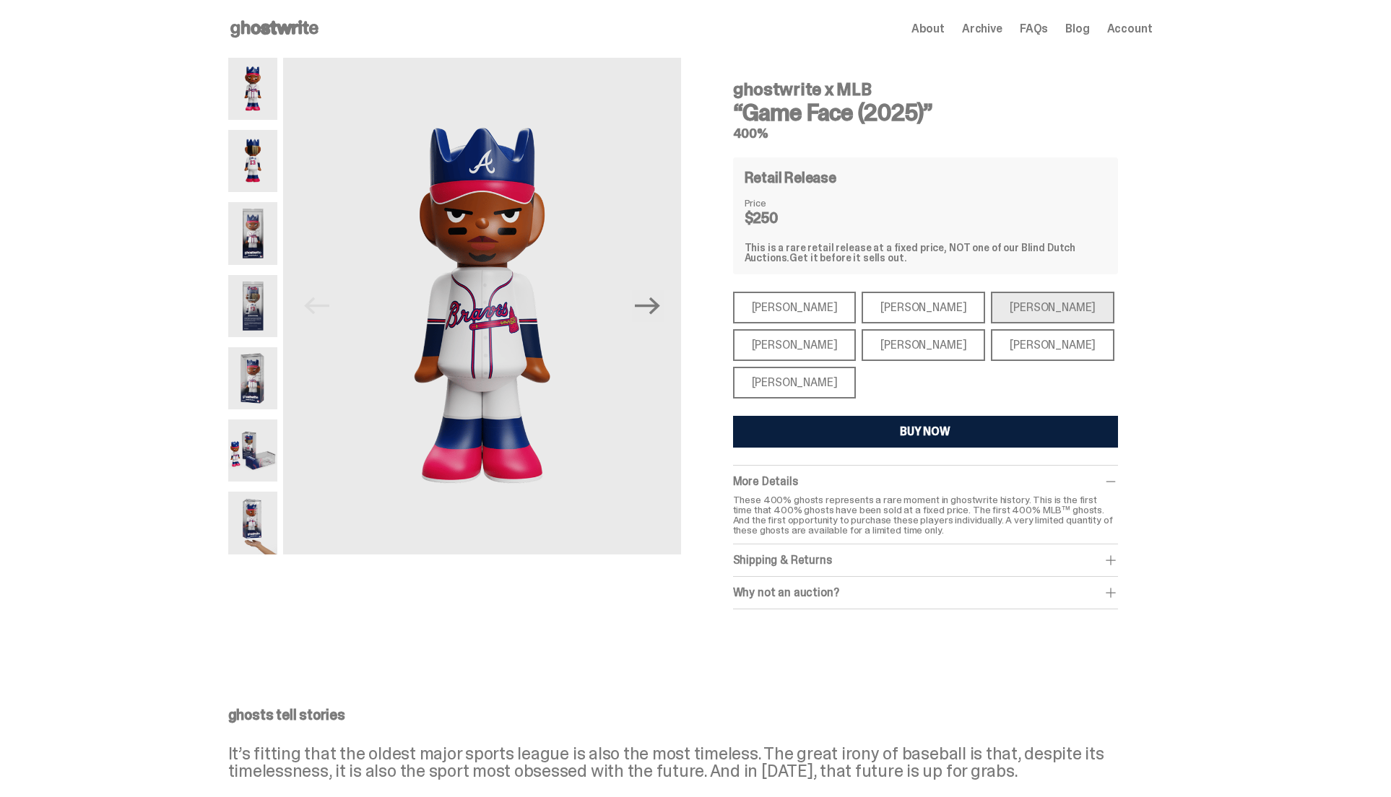
click at [1026, 310] on div "[PERSON_NAME]" at bounding box center [1053, 308] width 124 height 32
click at [948, 433] on div "BUY NOW" at bounding box center [925, 432] width 51 height 12
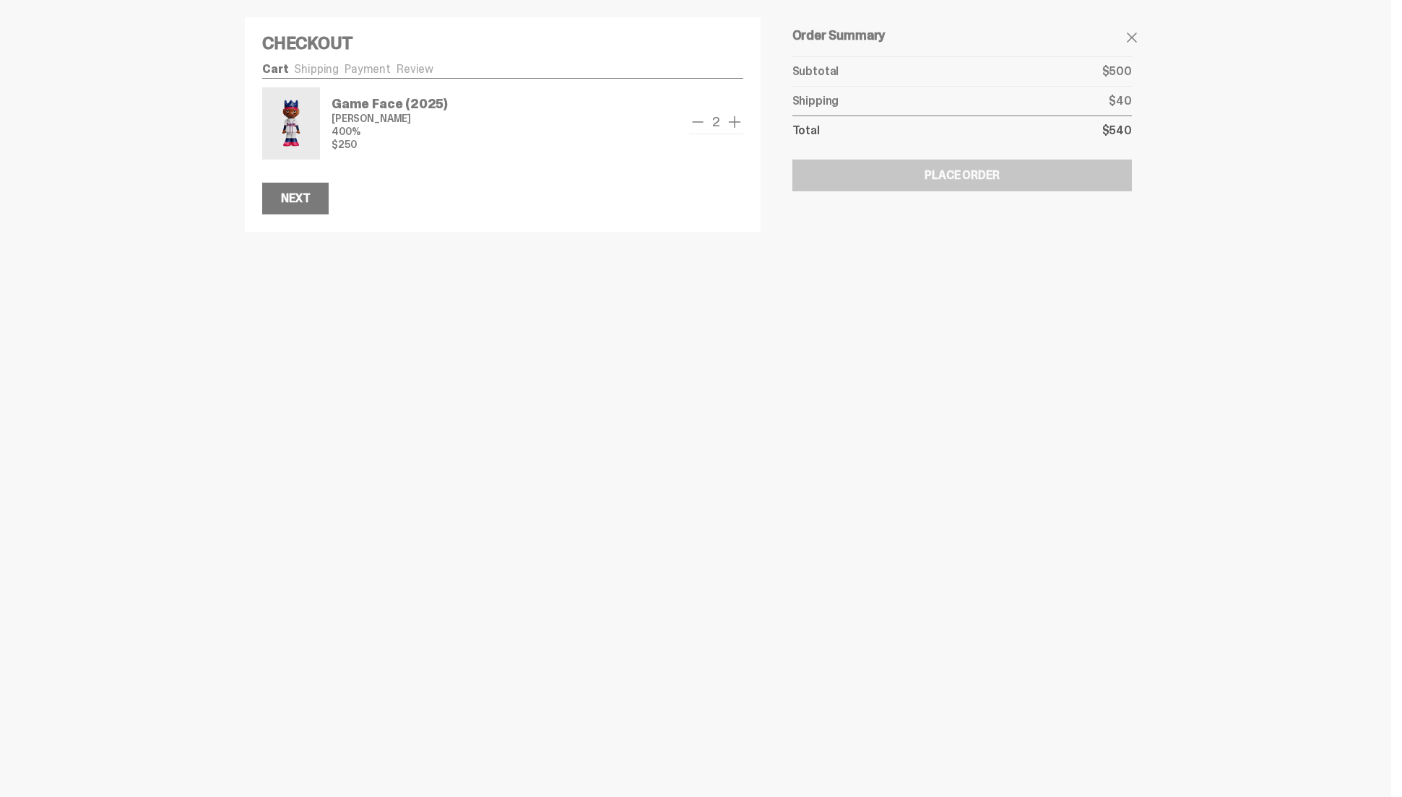
click at [696, 124] on span "remove one" at bounding box center [697, 121] width 17 height 17
click at [297, 200] on div "Next" at bounding box center [295, 199] width 29 height 12
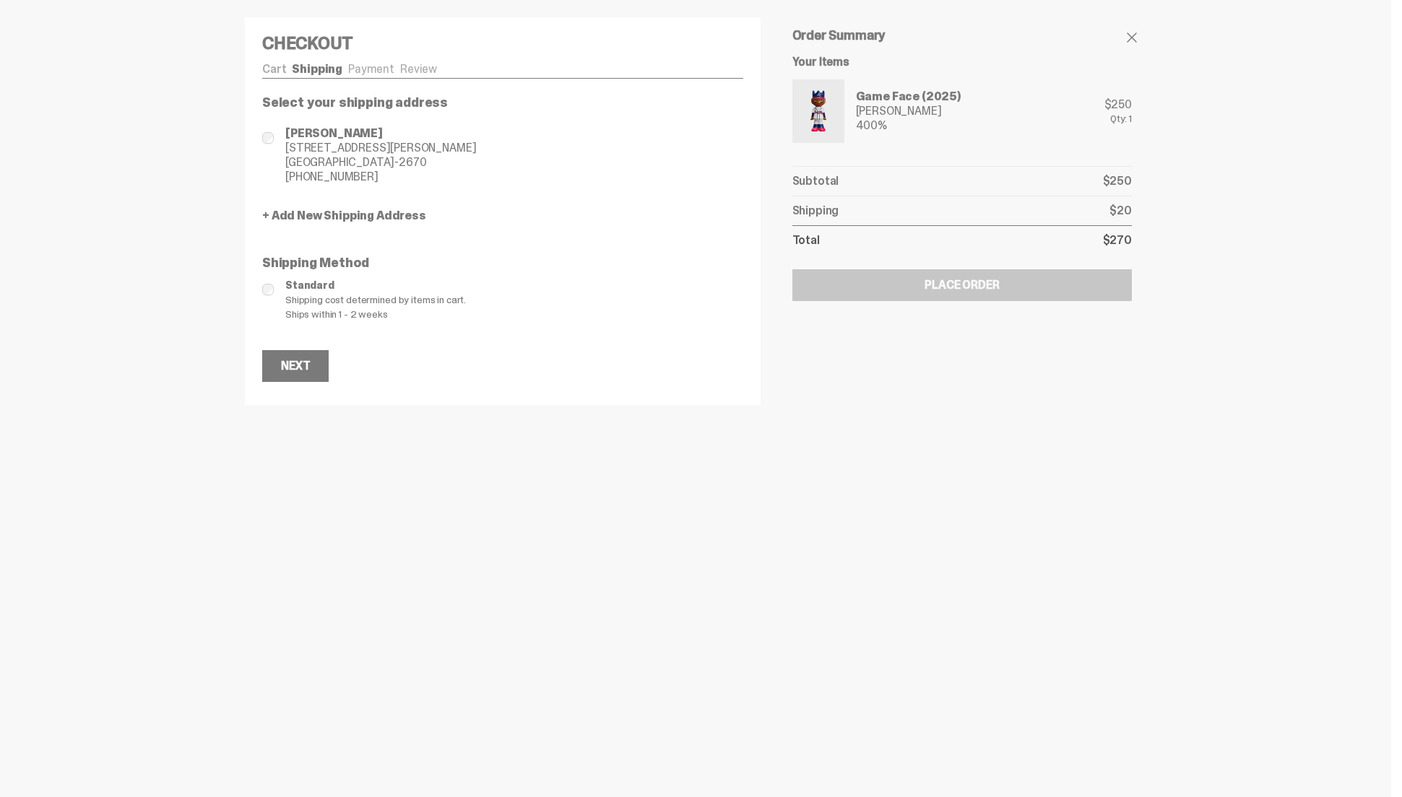
click at [309, 290] on span "Standard" at bounding box center [514, 285] width 458 height 14
click at [298, 366] on div "Next" at bounding box center [295, 366] width 29 height 12
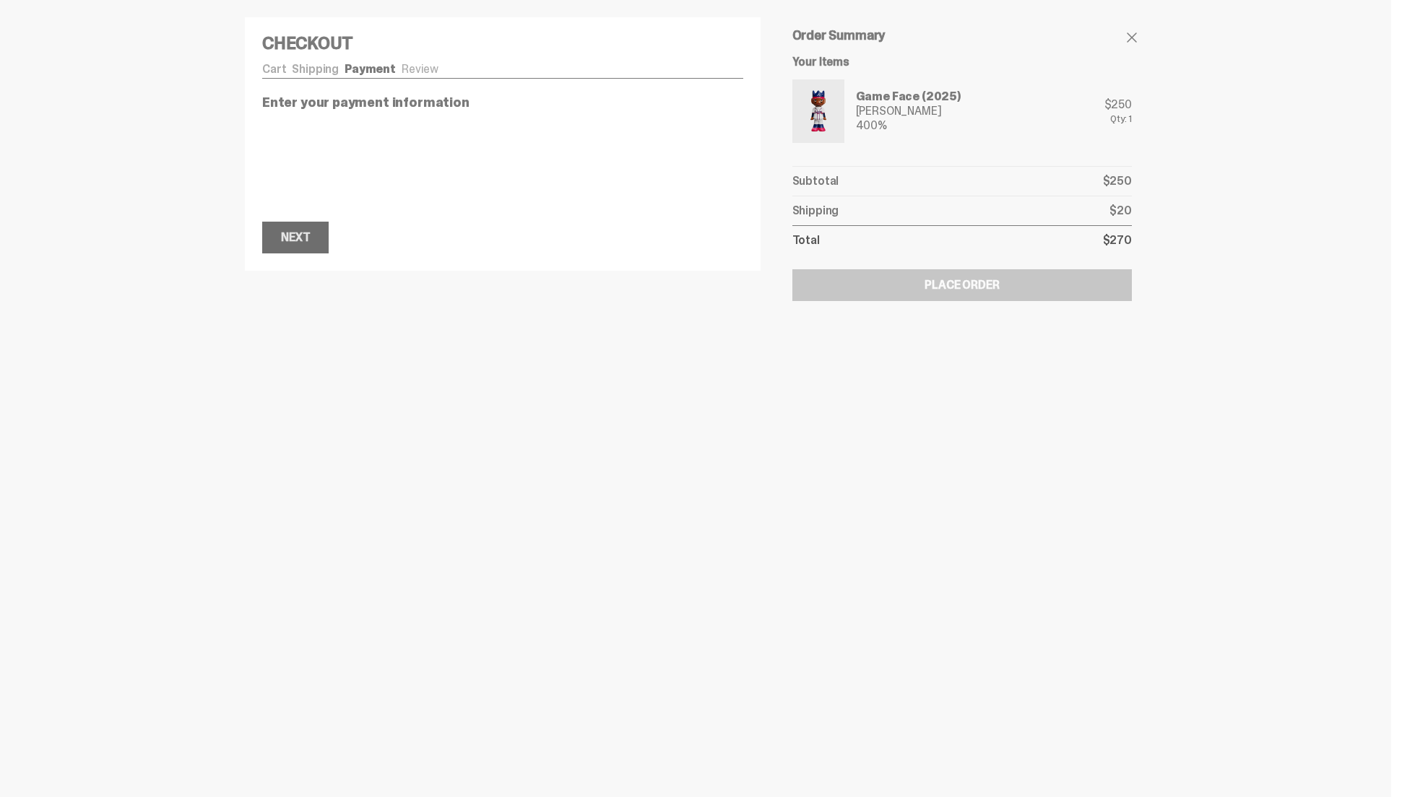
click at [296, 235] on div "Next" at bounding box center [295, 238] width 29 height 12
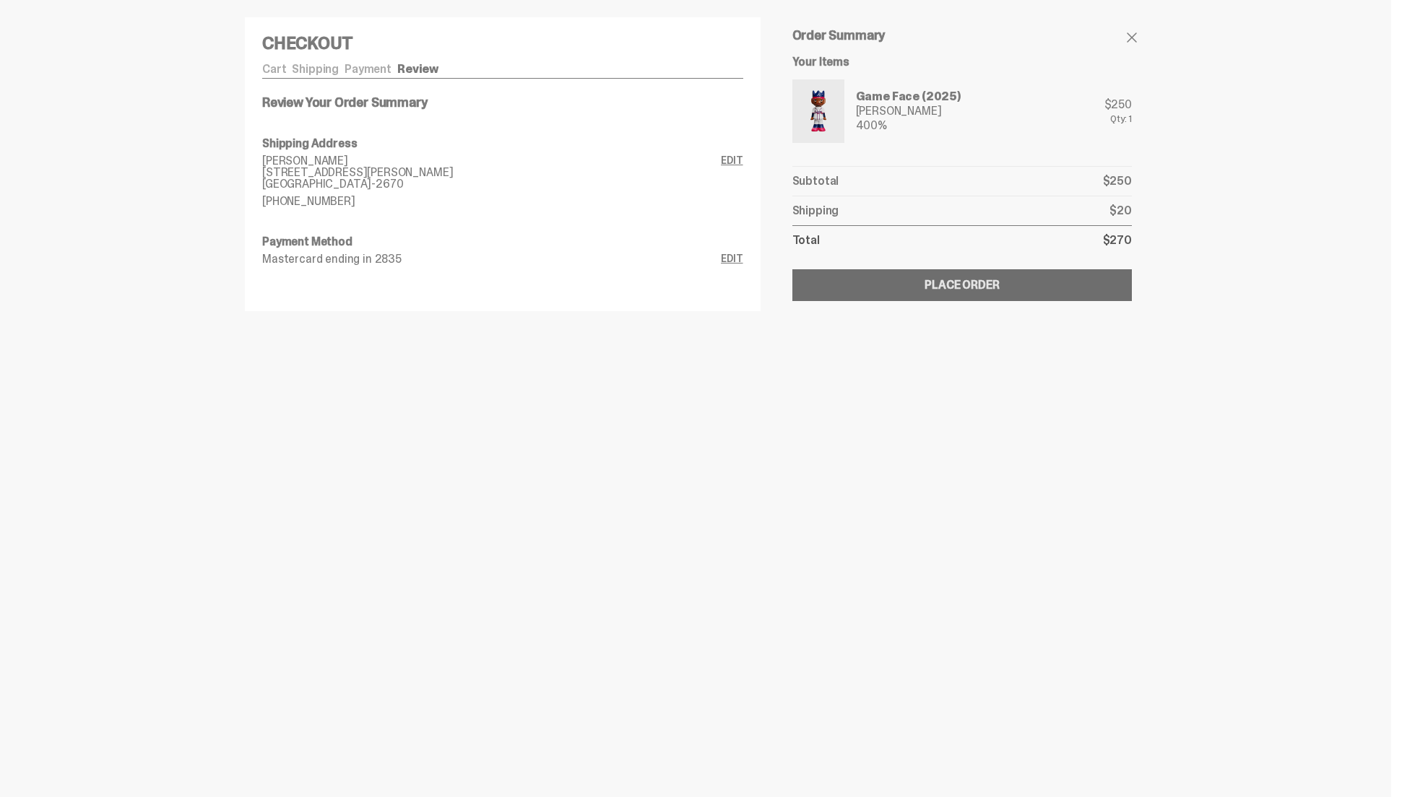
click at [949, 287] on div "Place Order" at bounding box center [961, 286] width 74 height 12
